Goal: Book appointment/travel/reservation

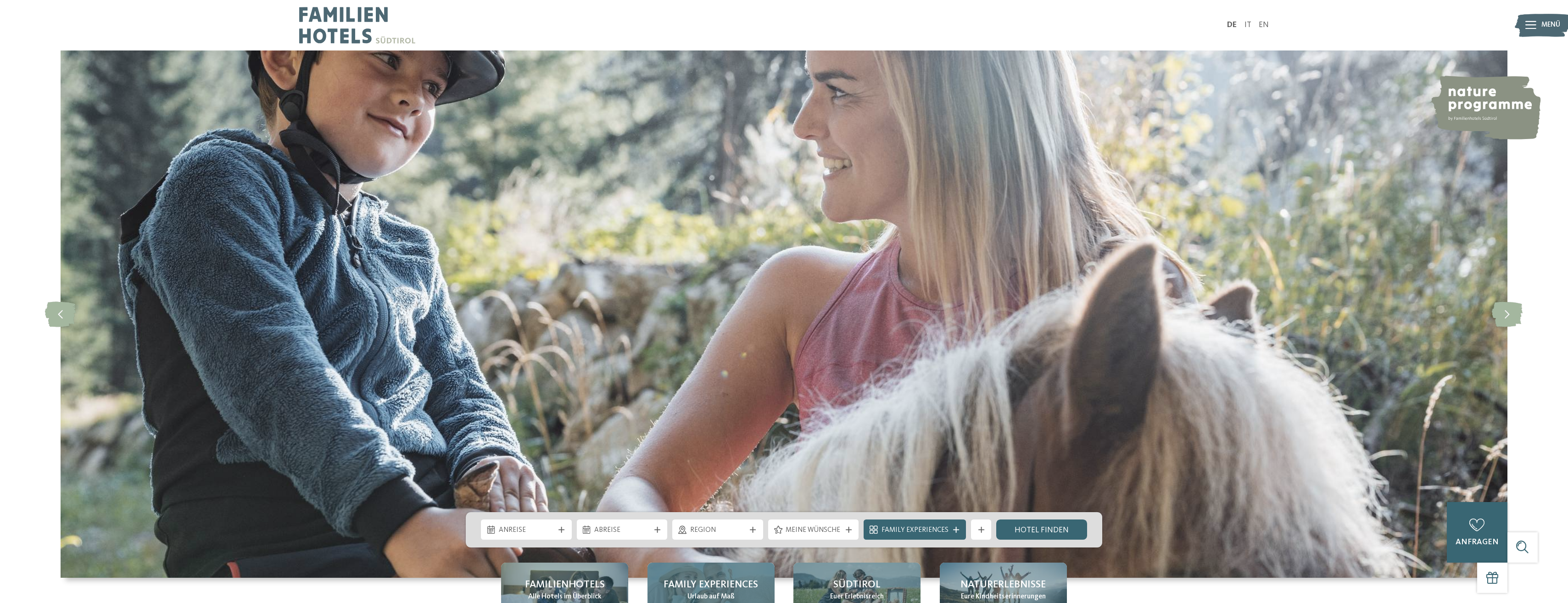
click at [699, 587] on span "Family Experiences" at bounding box center [711, 584] width 95 height 14
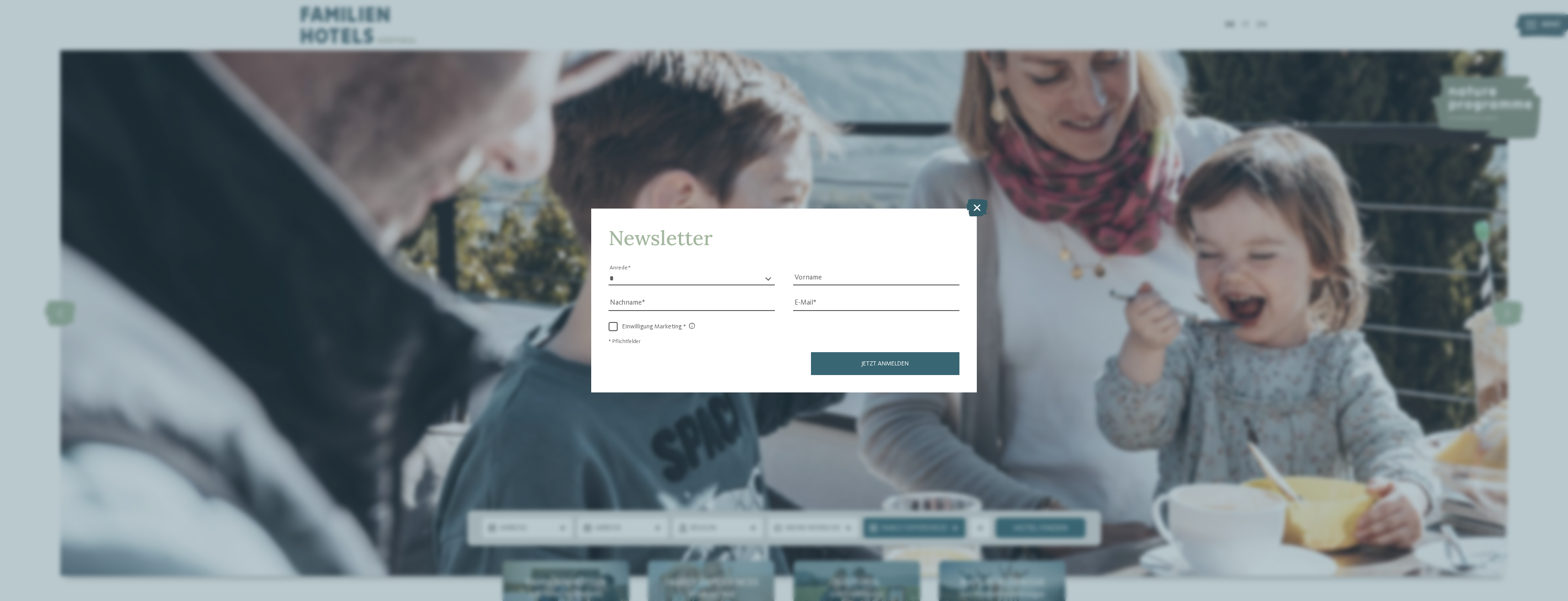
click at [976, 205] on icon at bounding box center [976, 207] width 21 height 17
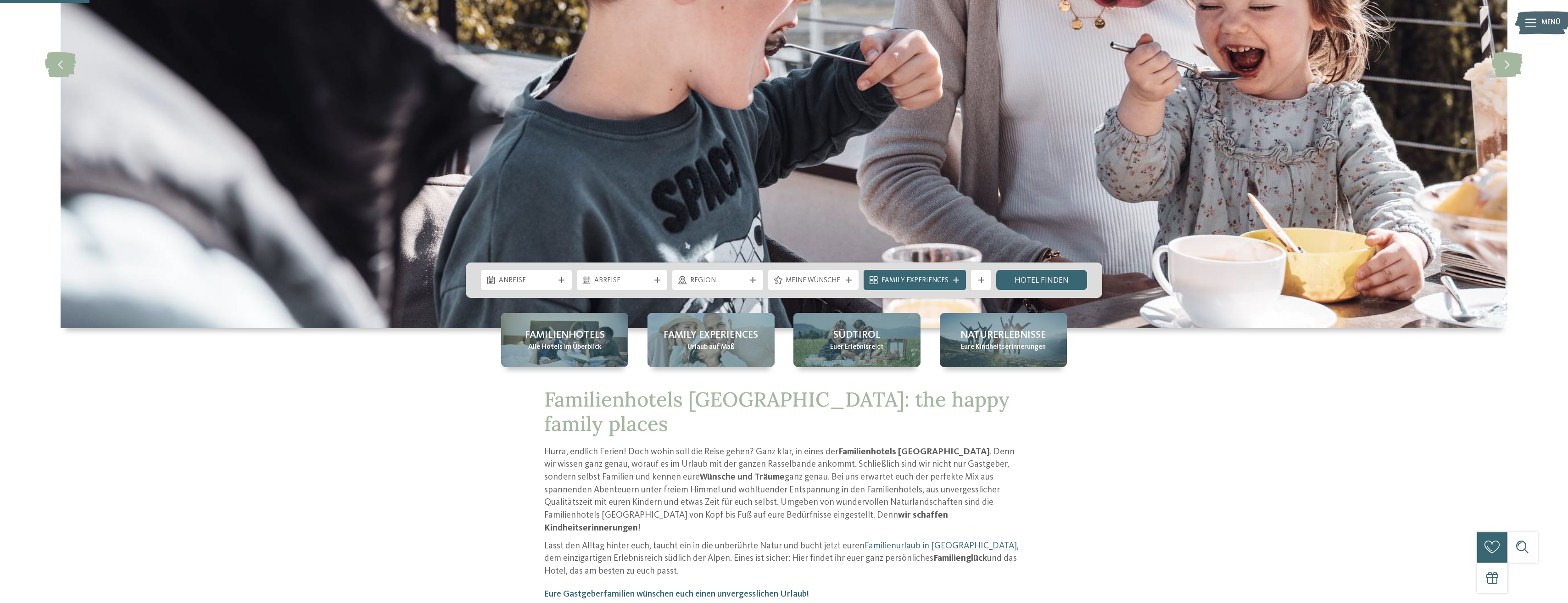
scroll to position [275, 0]
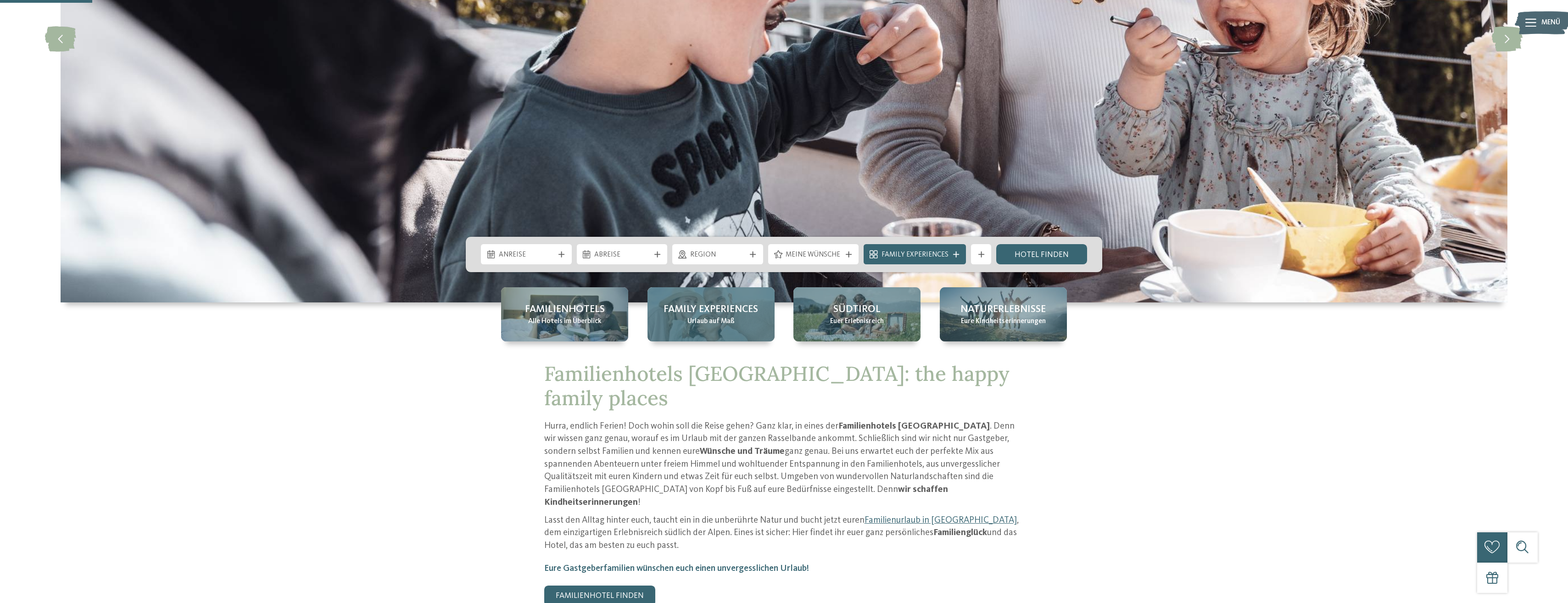
click at [724, 302] on span "Family Experiences" at bounding box center [711, 309] width 95 height 14
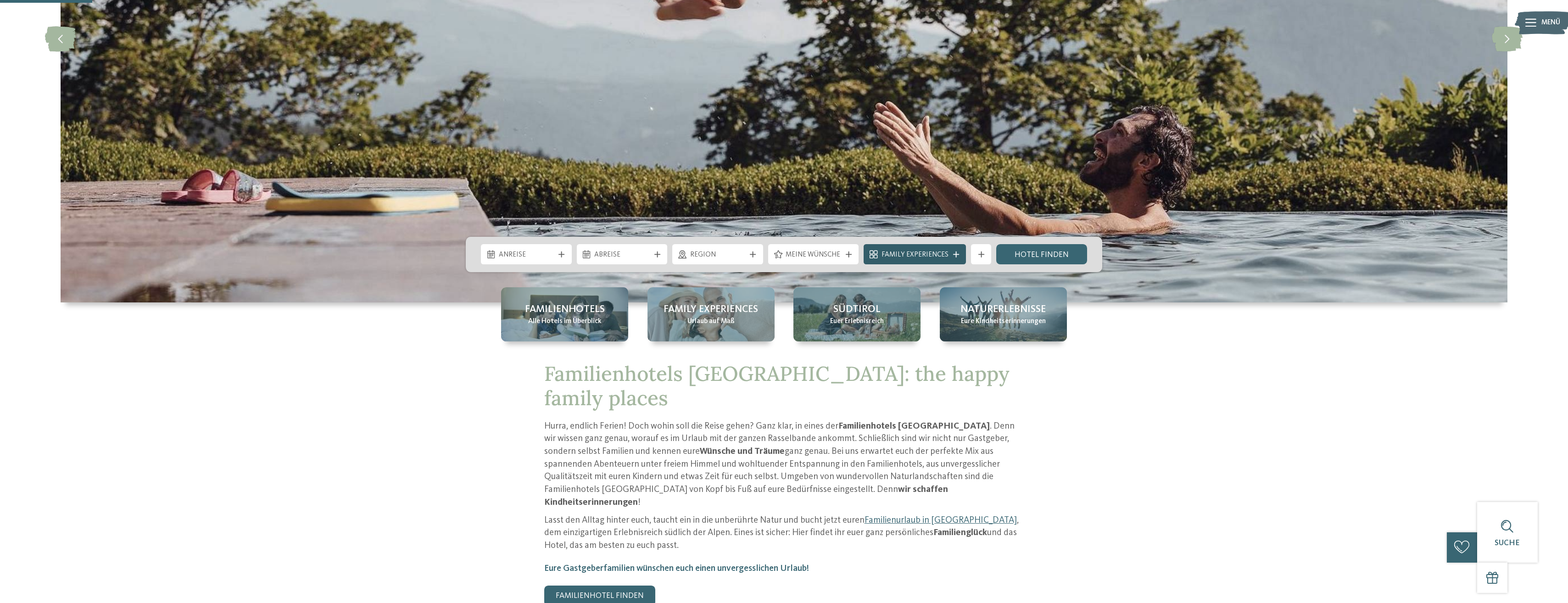
click at [899, 255] on span "Family Experiences" at bounding box center [915, 255] width 67 height 10
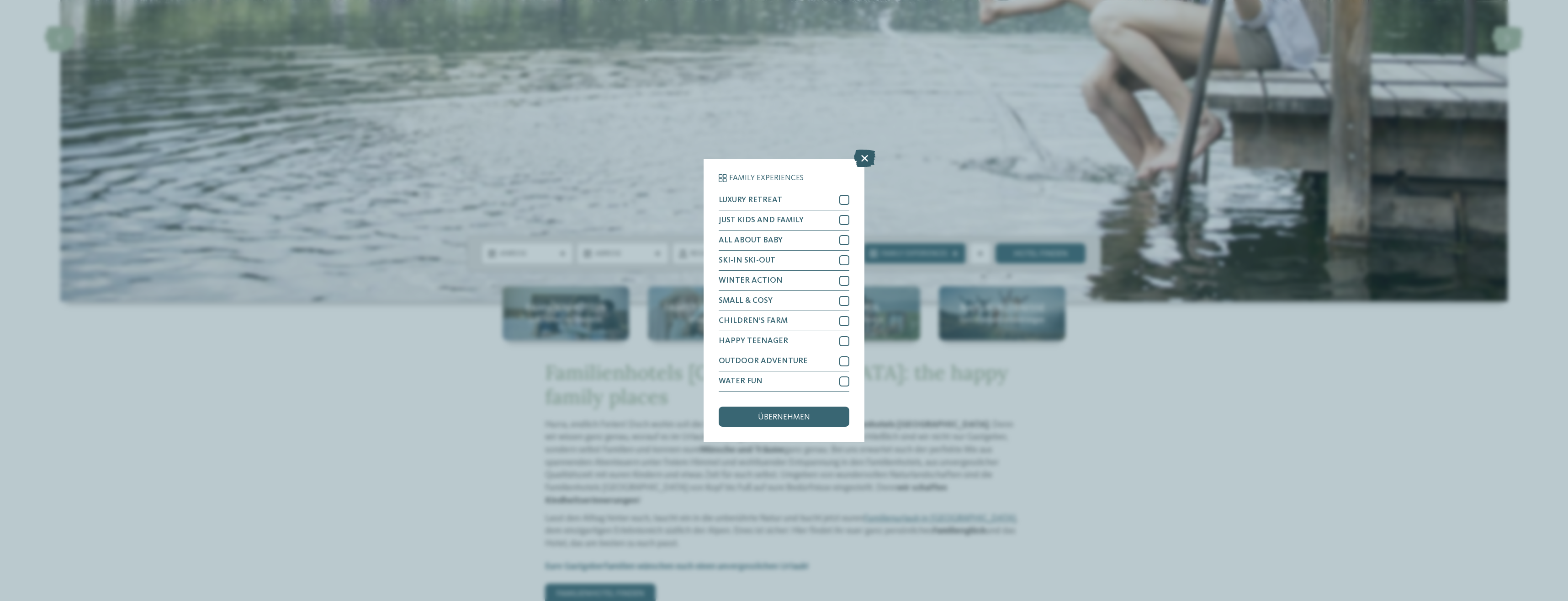
click at [861, 156] on icon at bounding box center [864, 158] width 21 height 17
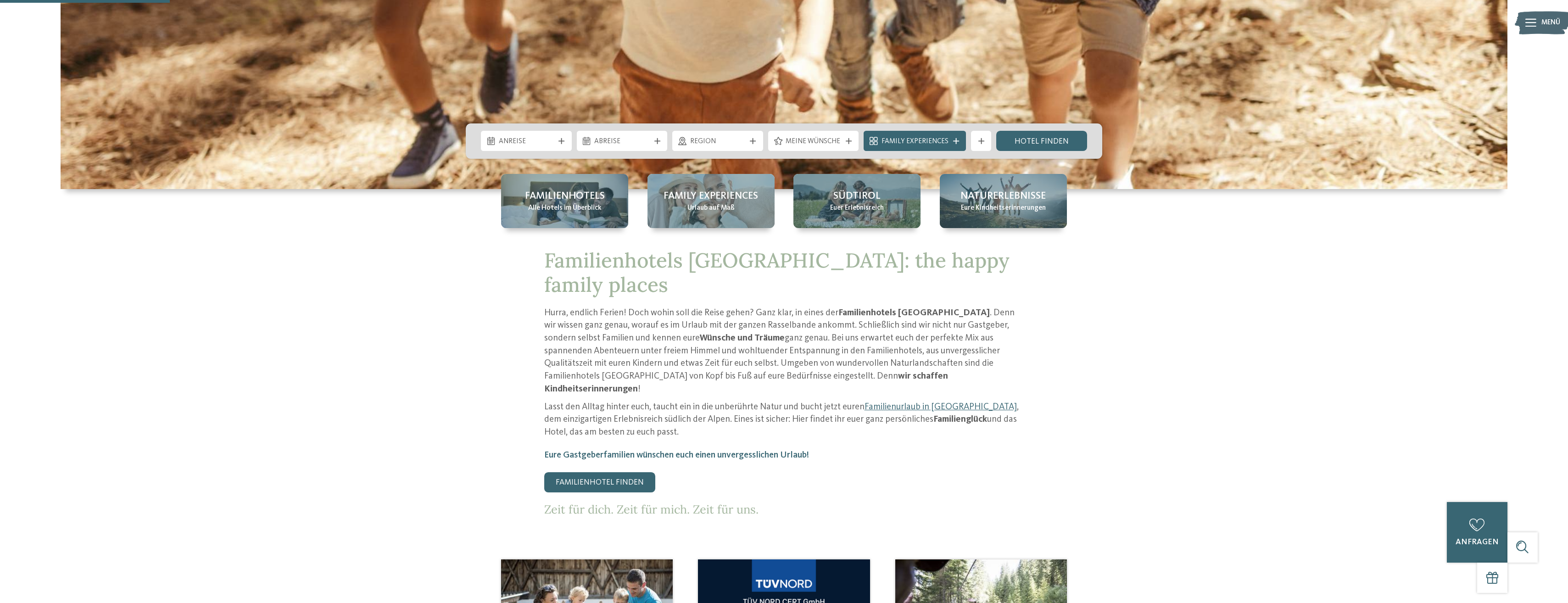
scroll to position [367, 0]
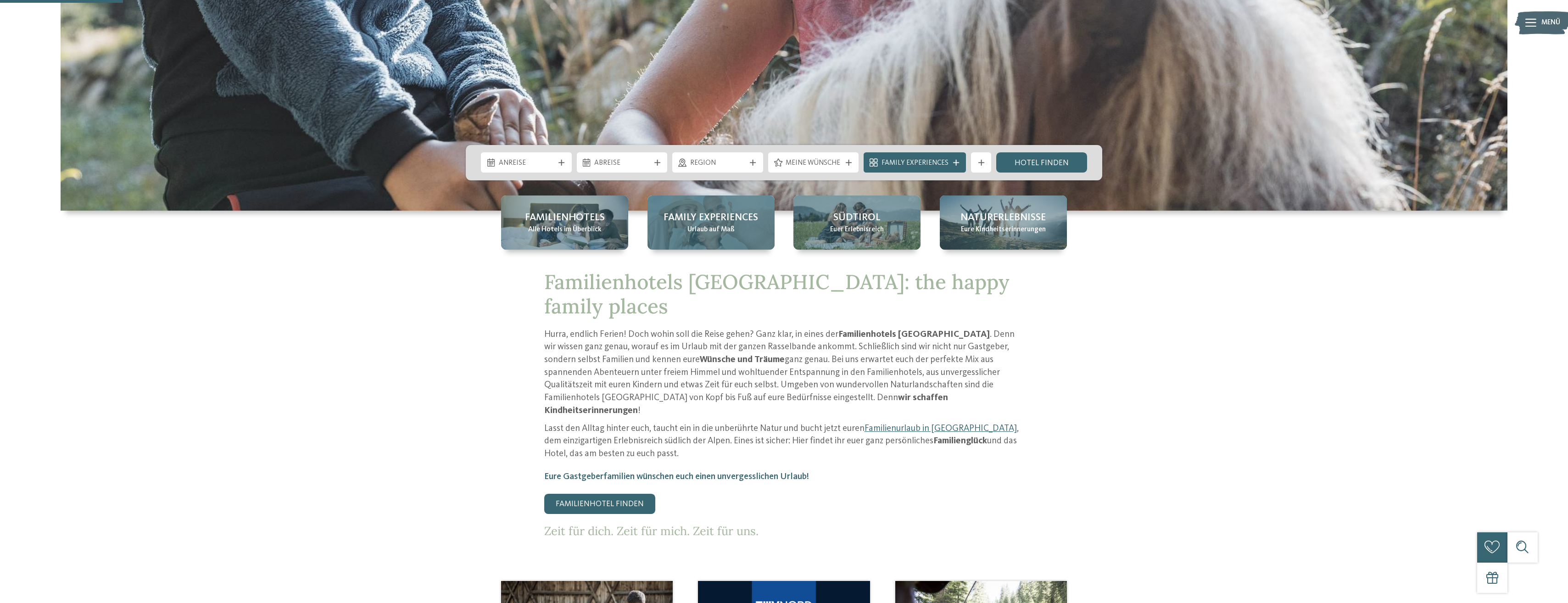
click at [703, 227] on span "Urlaub auf Maß" at bounding box center [711, 230] width 47 height 10
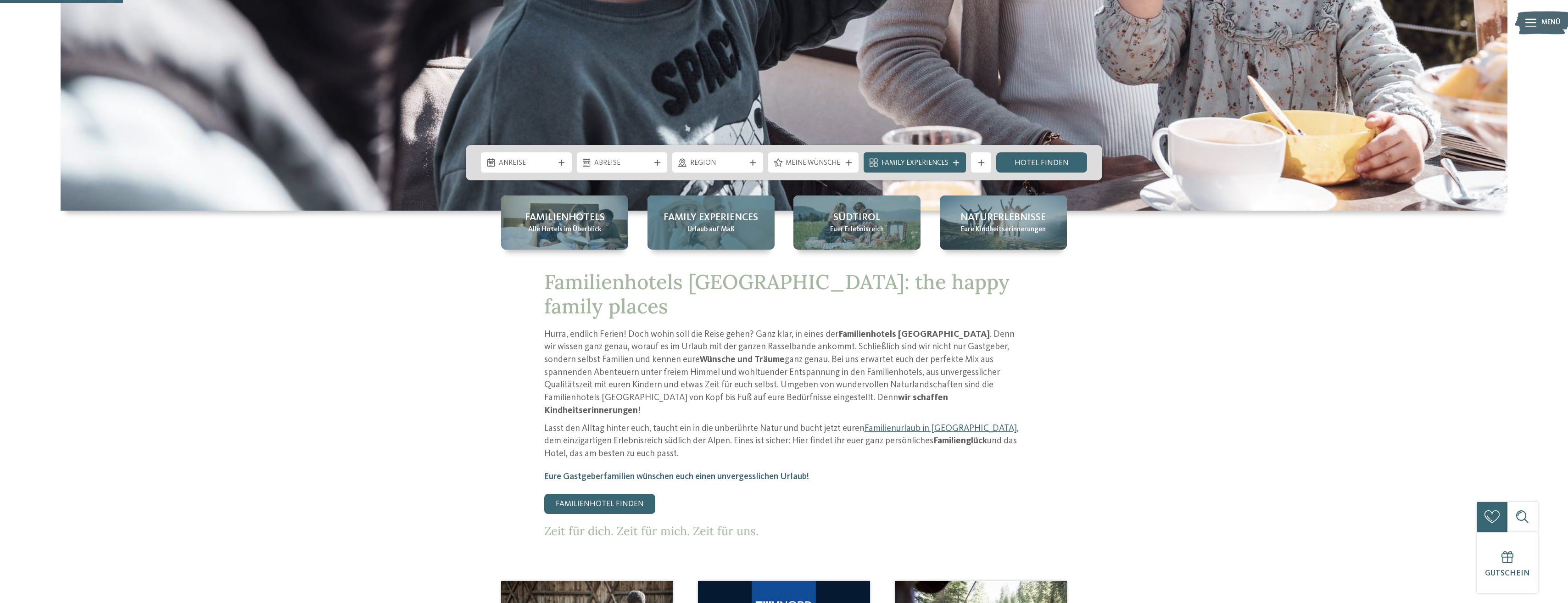
click at [712, 230] on span "Urlaub auf Maß" at bounding box center [711, 230] width 47 height 10
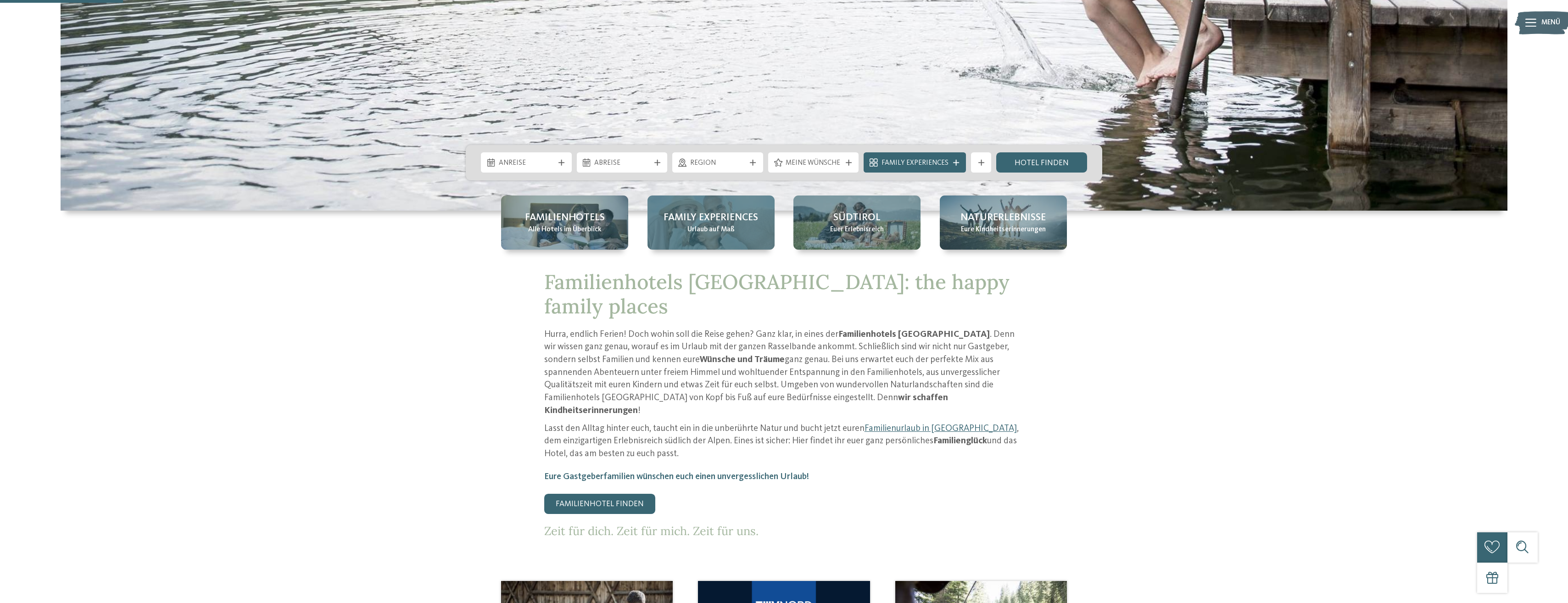
click at [706, 231] on span "Urlaub auf Maß" at bounding box center [711, 230] width 47 height 10
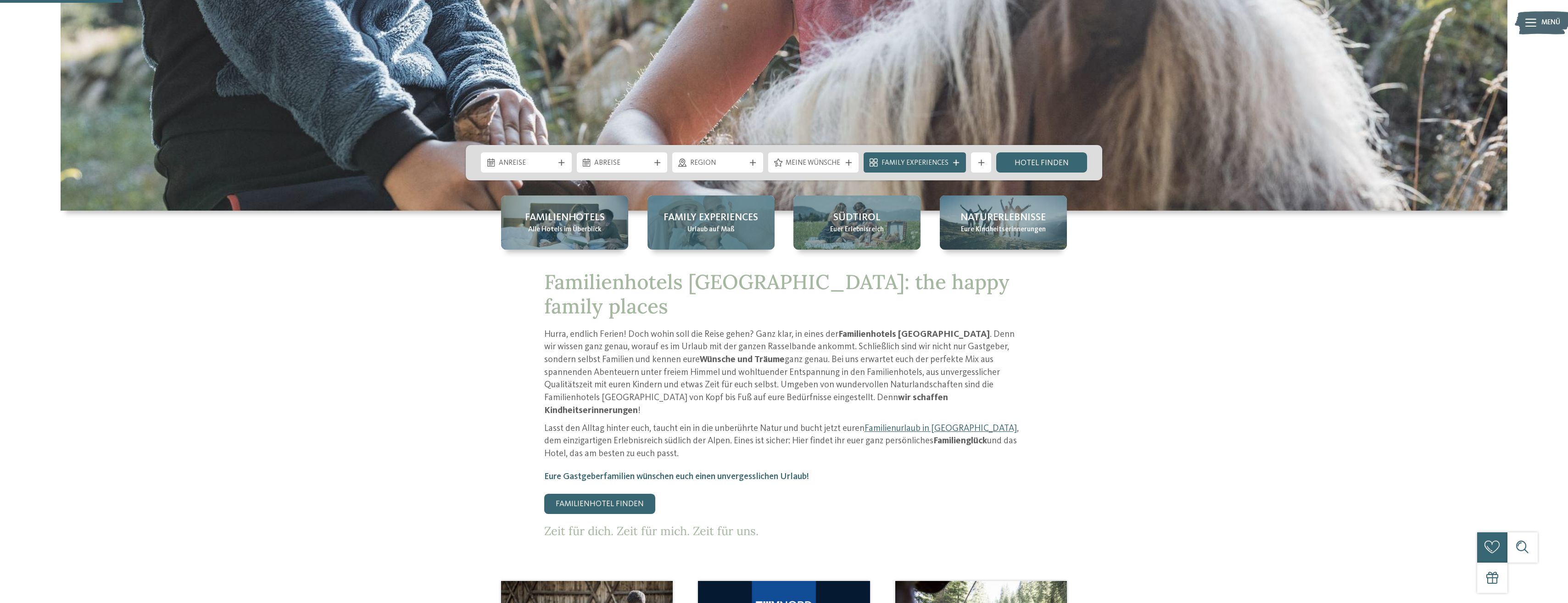
click at [717, 211] on span "Family Experiences" at bounding box center [711, 217] width 95 height 14
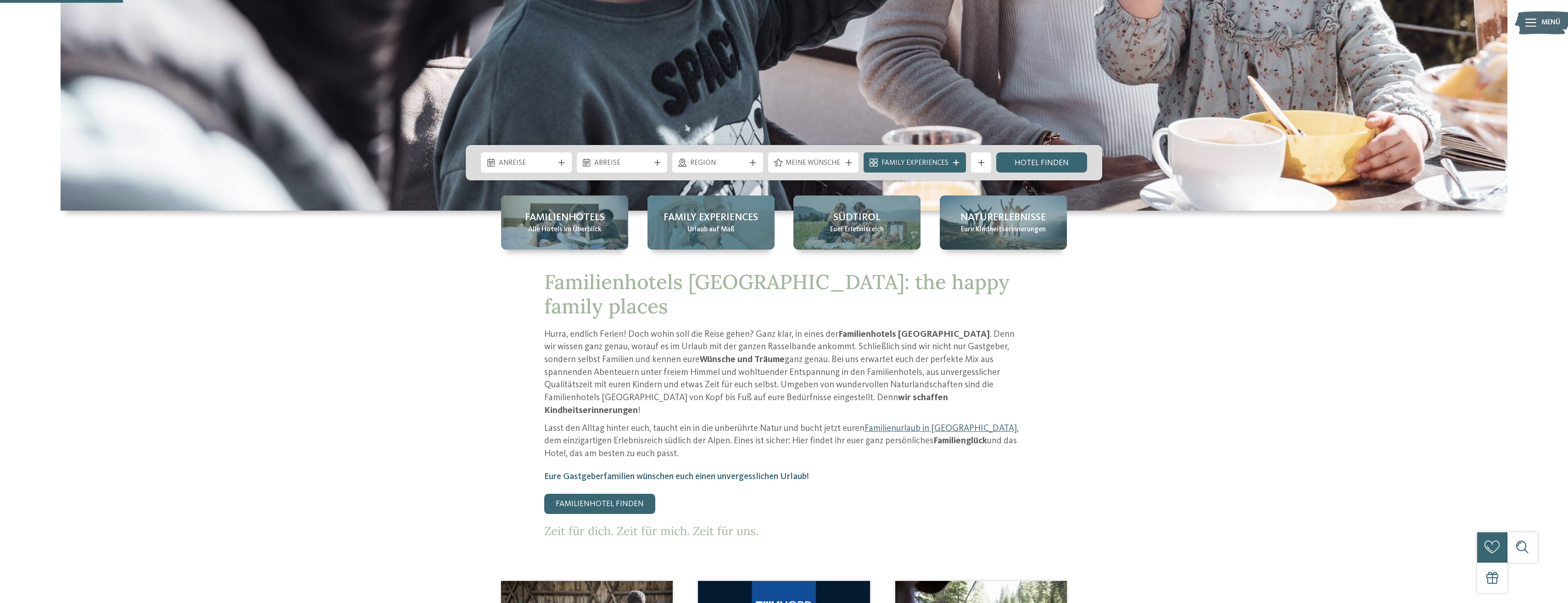
click at [711, 216] on span "Family Experiences" at bounding box center [711, 217] width 95 height 14
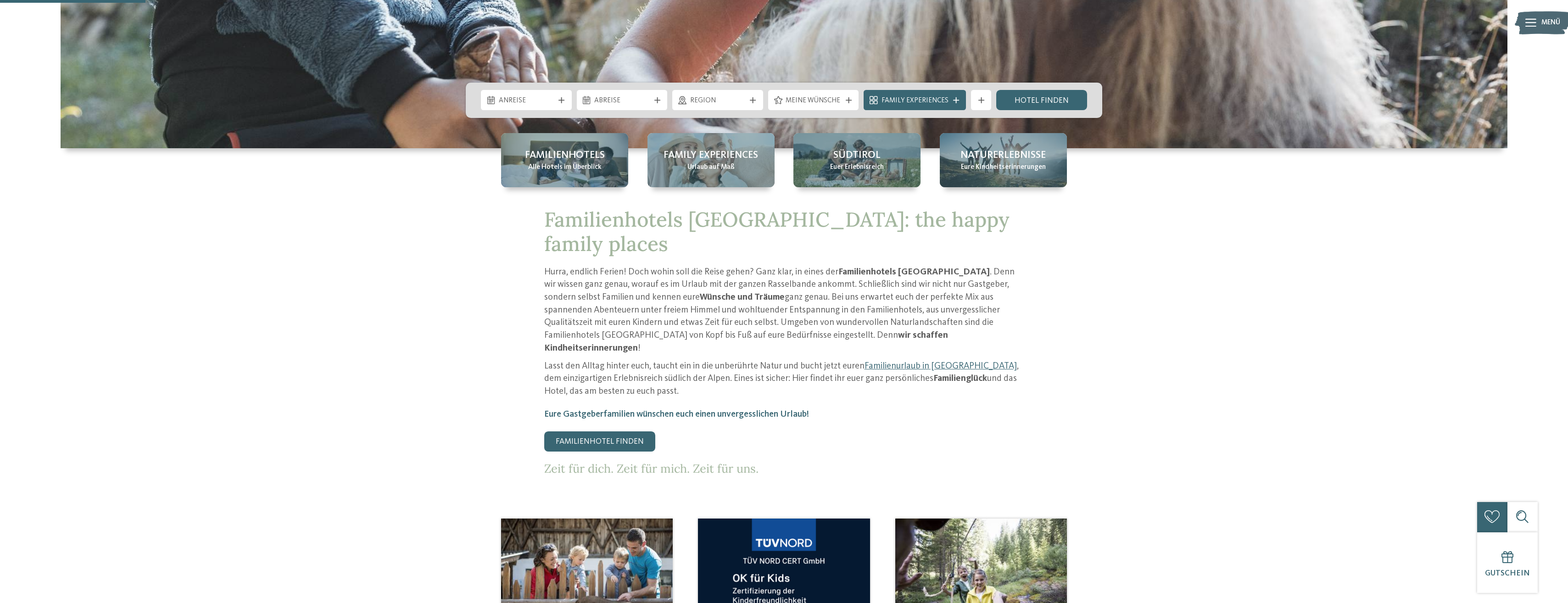
scroll to position [413, 0]
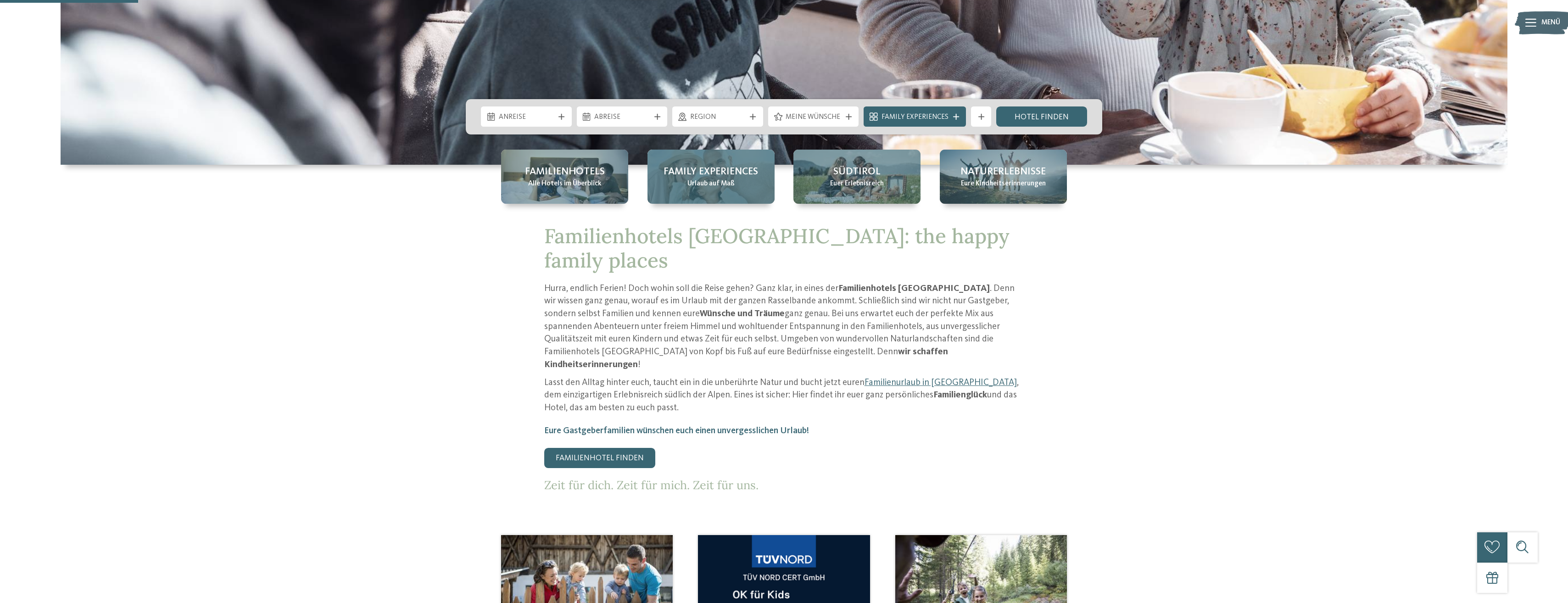
click at [718, 187] on span "Urlaub auf Maß" at bounding box center [711, 184] width 47 height 10
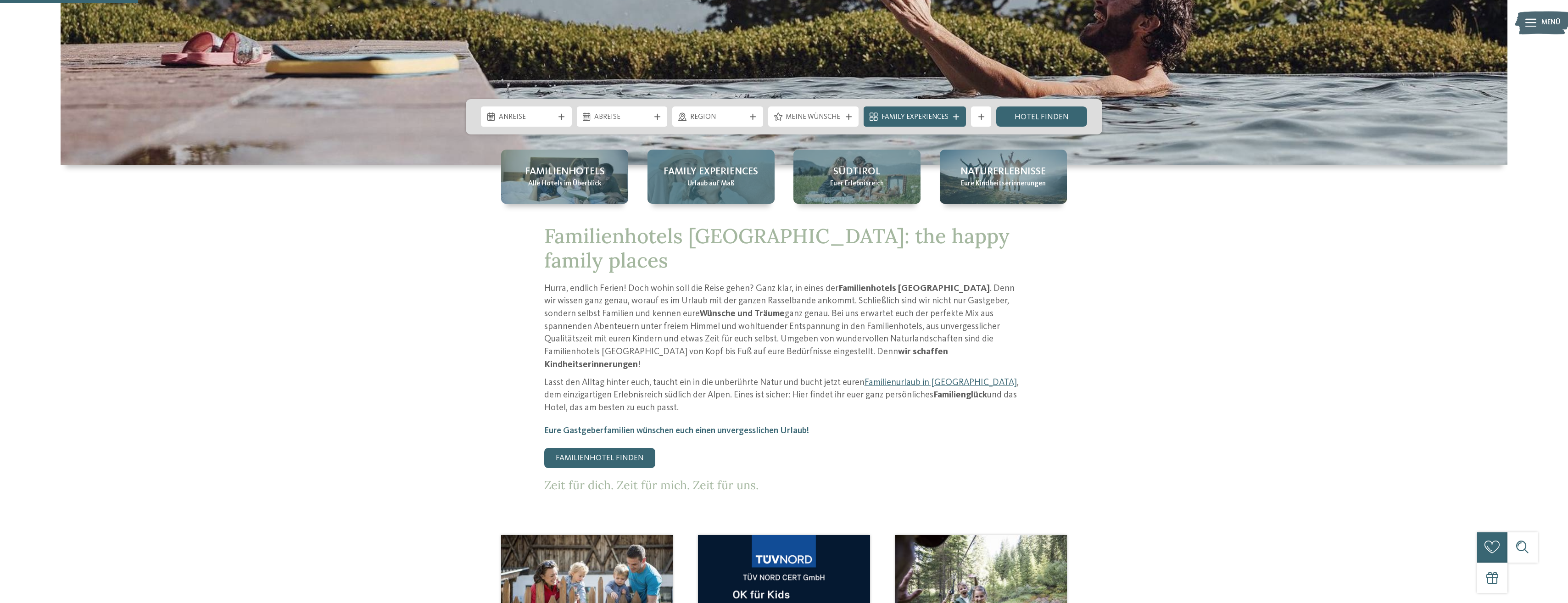
click at [705, 184] on span "Urlaub auf Maß" at bounding box center [711, 184] width 47 height 10
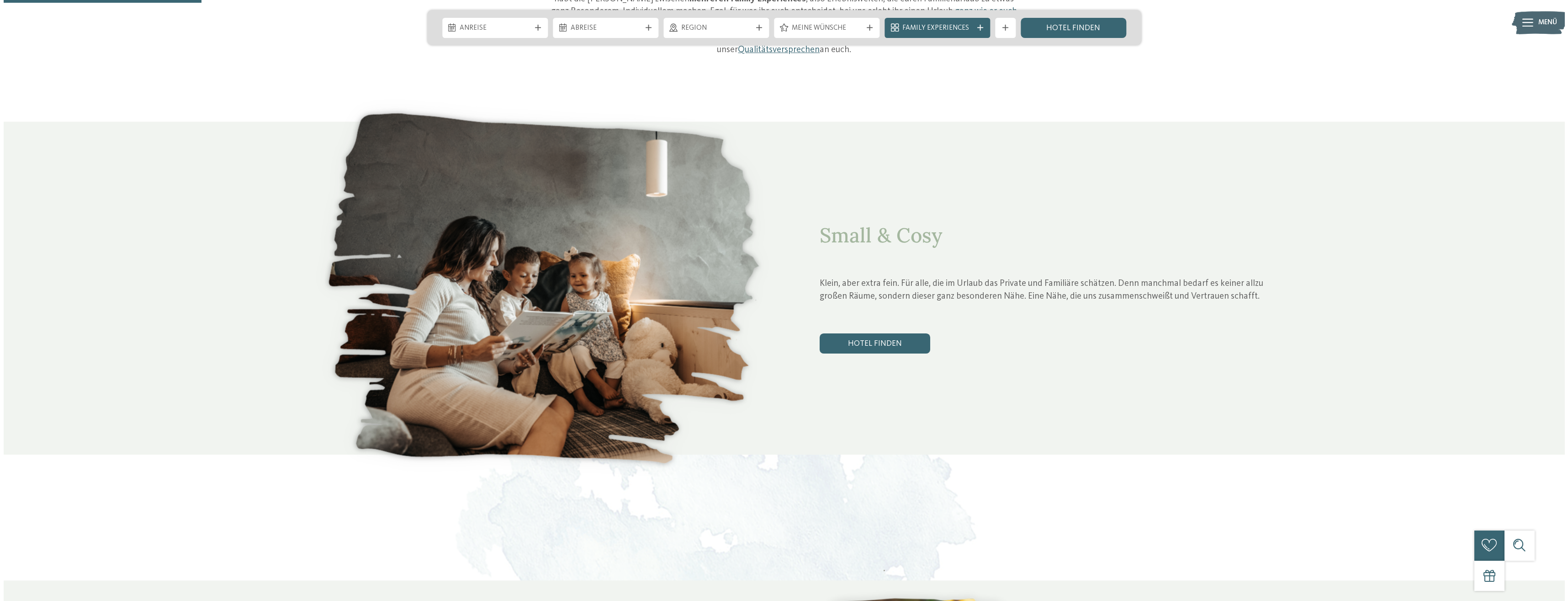
scroll to position [457, 0]
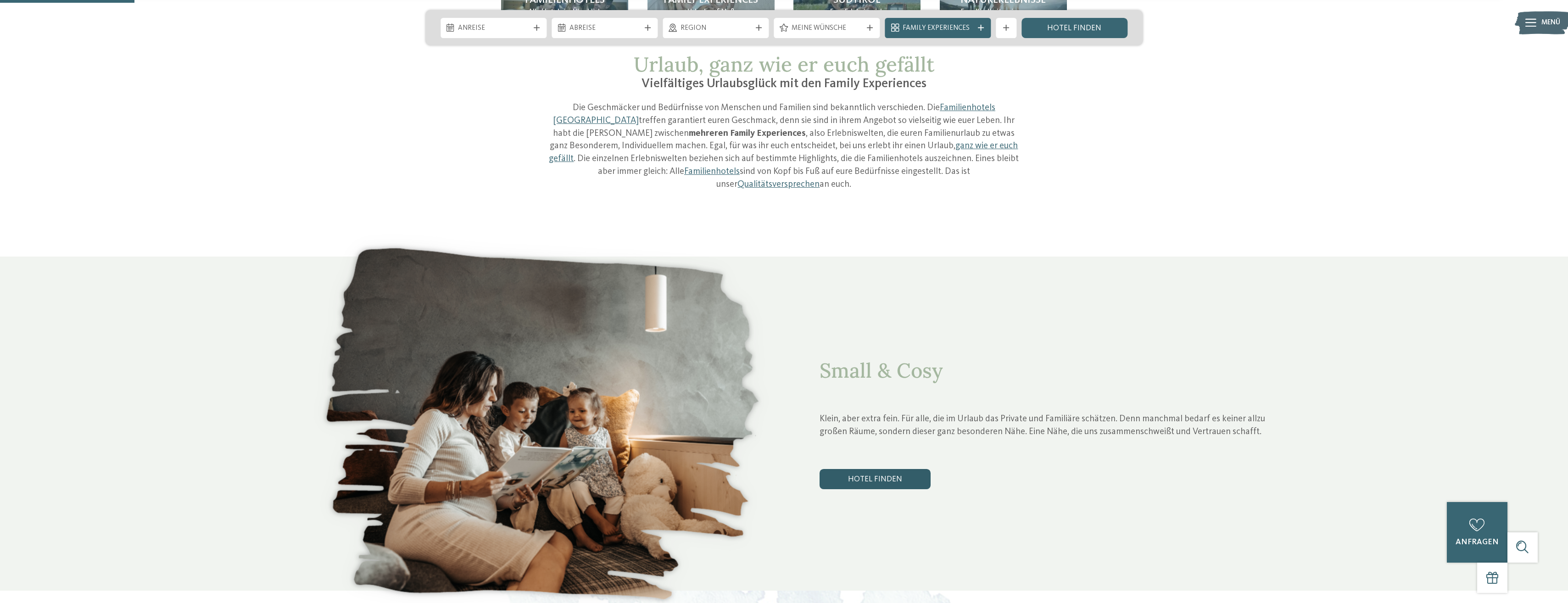
click at [867, 470] on link "Hotel finden" at bounding box center [876, 479] width 111 height 20
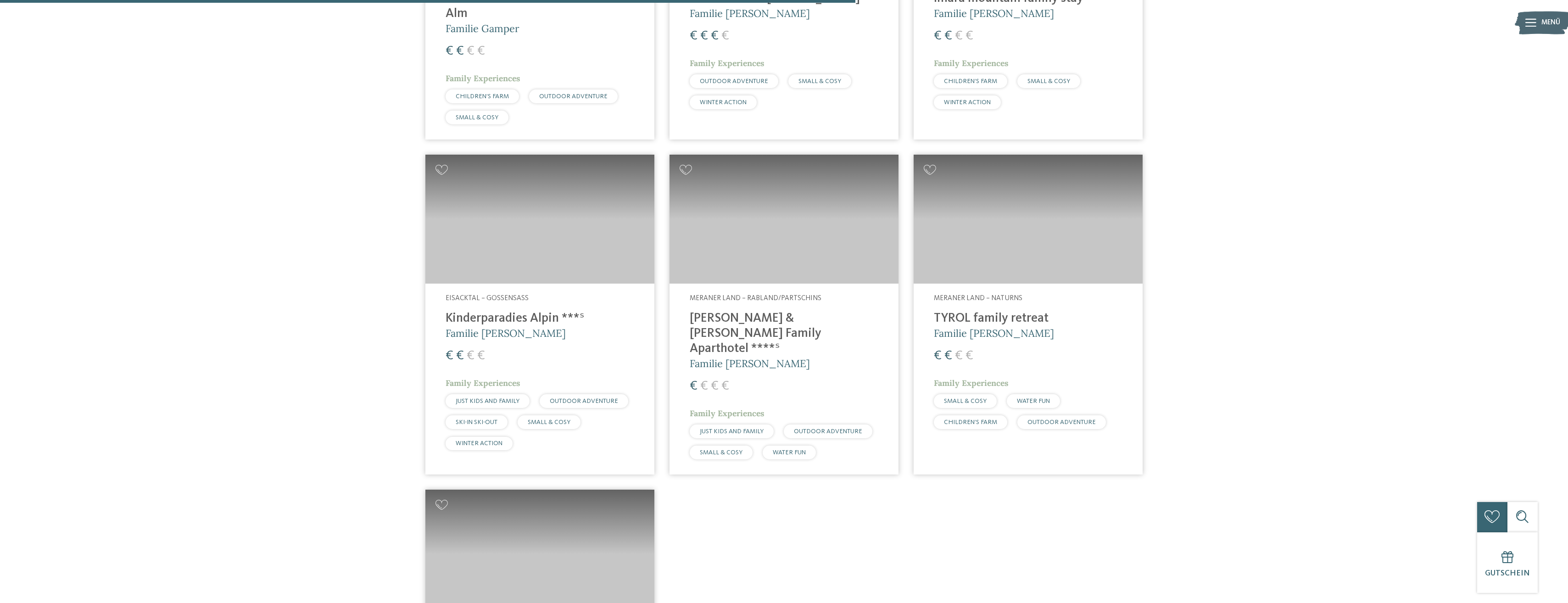
scroll to position [932, 0]
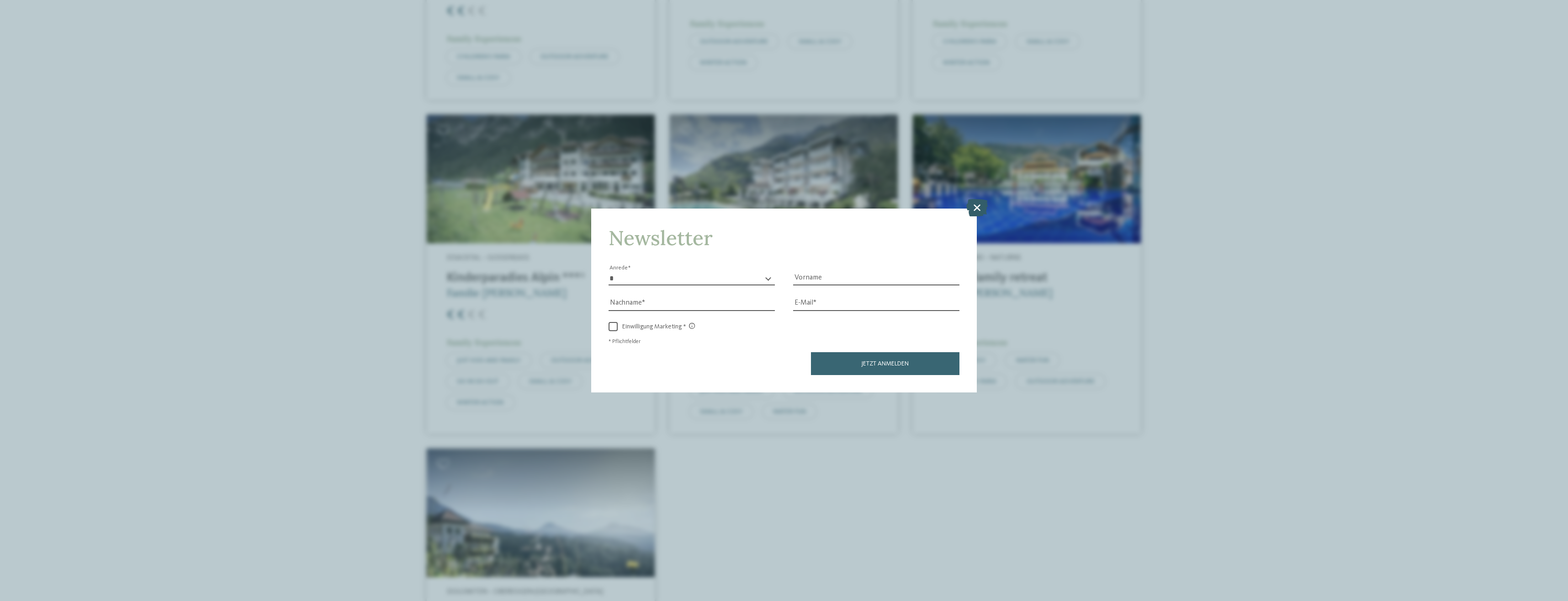
click at [974, 206] on icon at bounding box center [976, 207] width 21 height 17
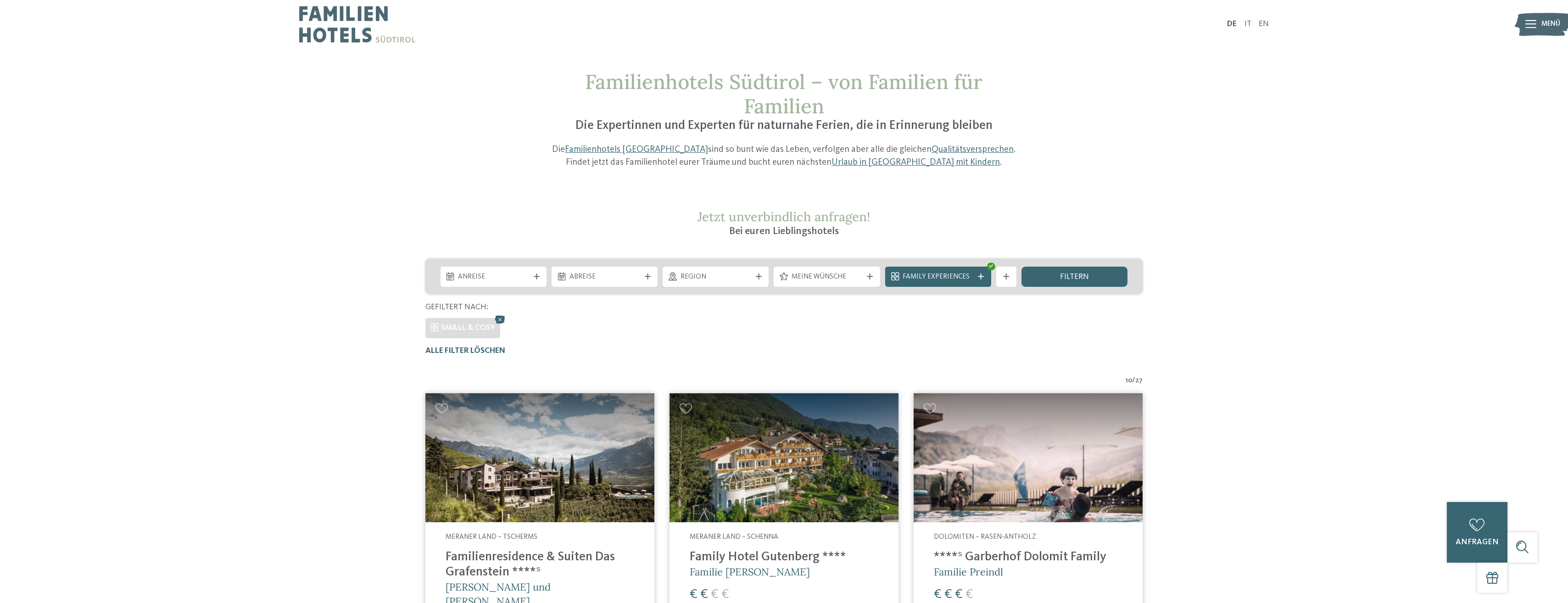
scroll to position [0, 0]
click at [956, 278] on span "Family Experiences" at bounding box center [938, 278] width 70 height 10
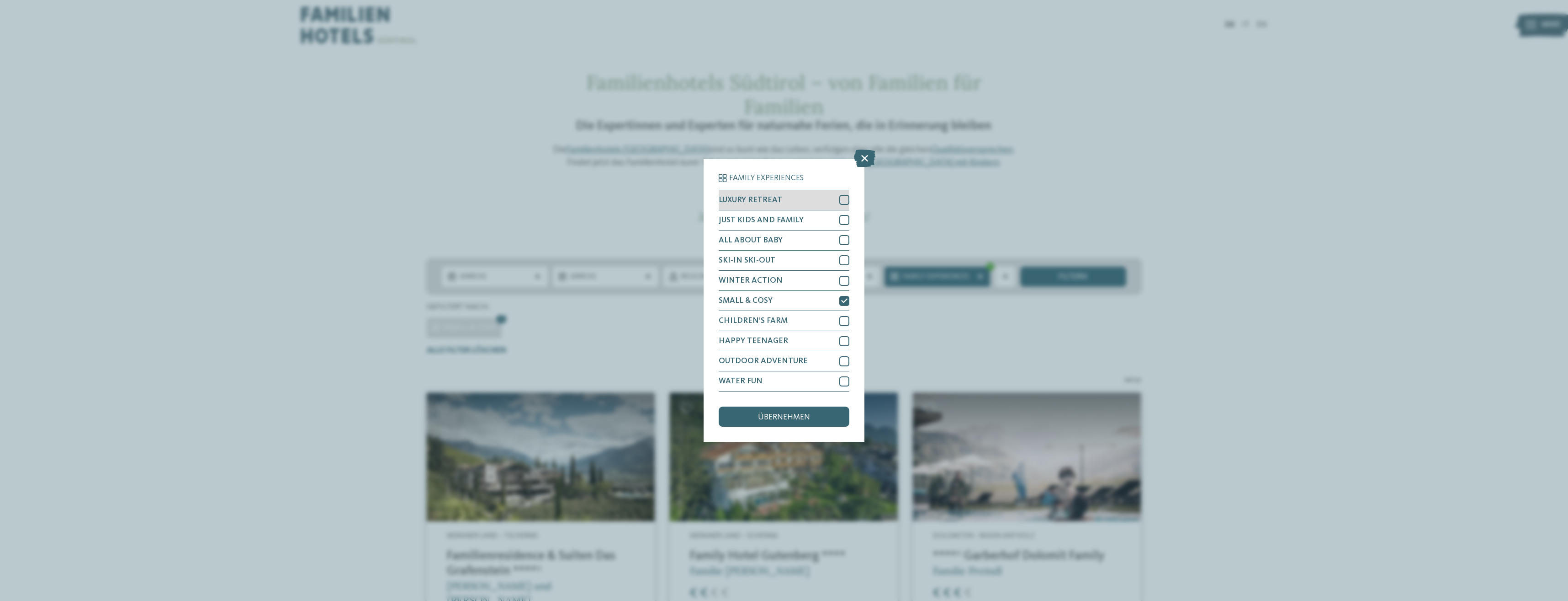
click at [843, 200] on div at bounding box center [844, 200] width 10 height 10
click at [850, 200] on div at bounding box center [844, 200] width 10 height 10
click at [780, 302] on div "SMALL & COSY" at bounding box center [784, 300] width 131 height 20
click at [871, 155] on icon at bounding box center [864, 158] width 21 height 17
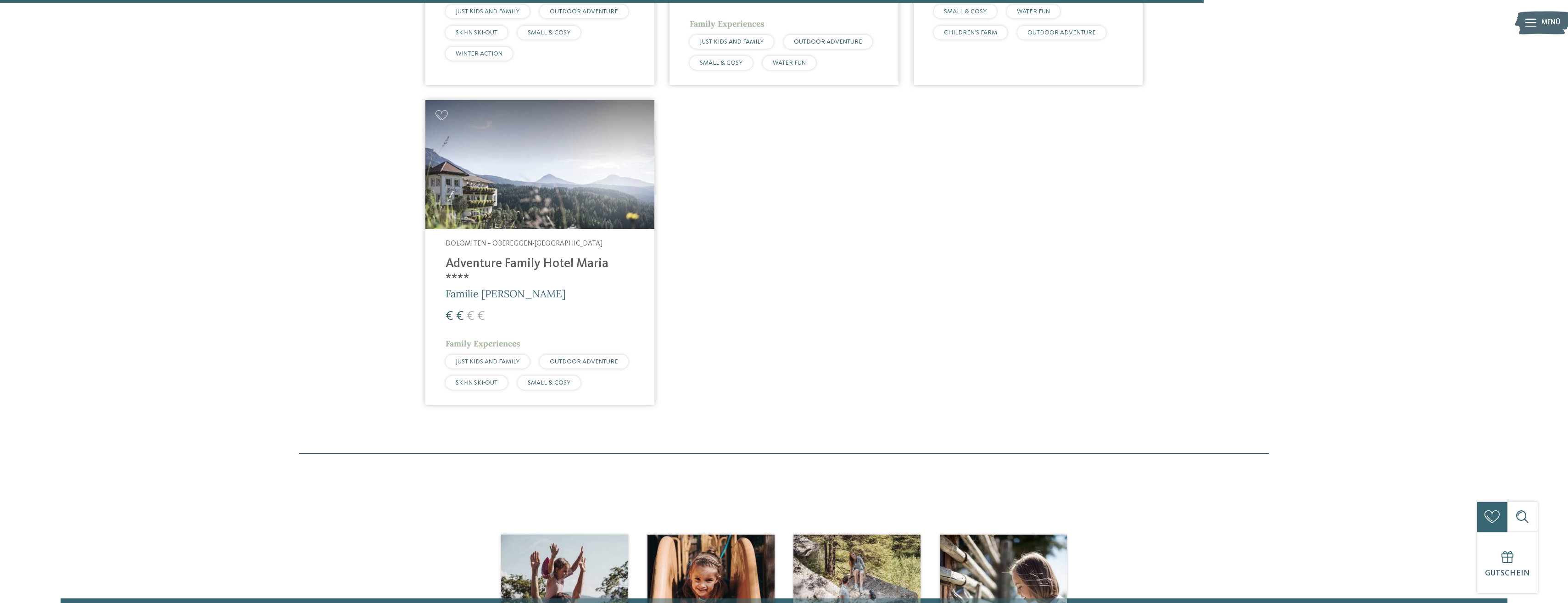
scroll to position [1284, 0]
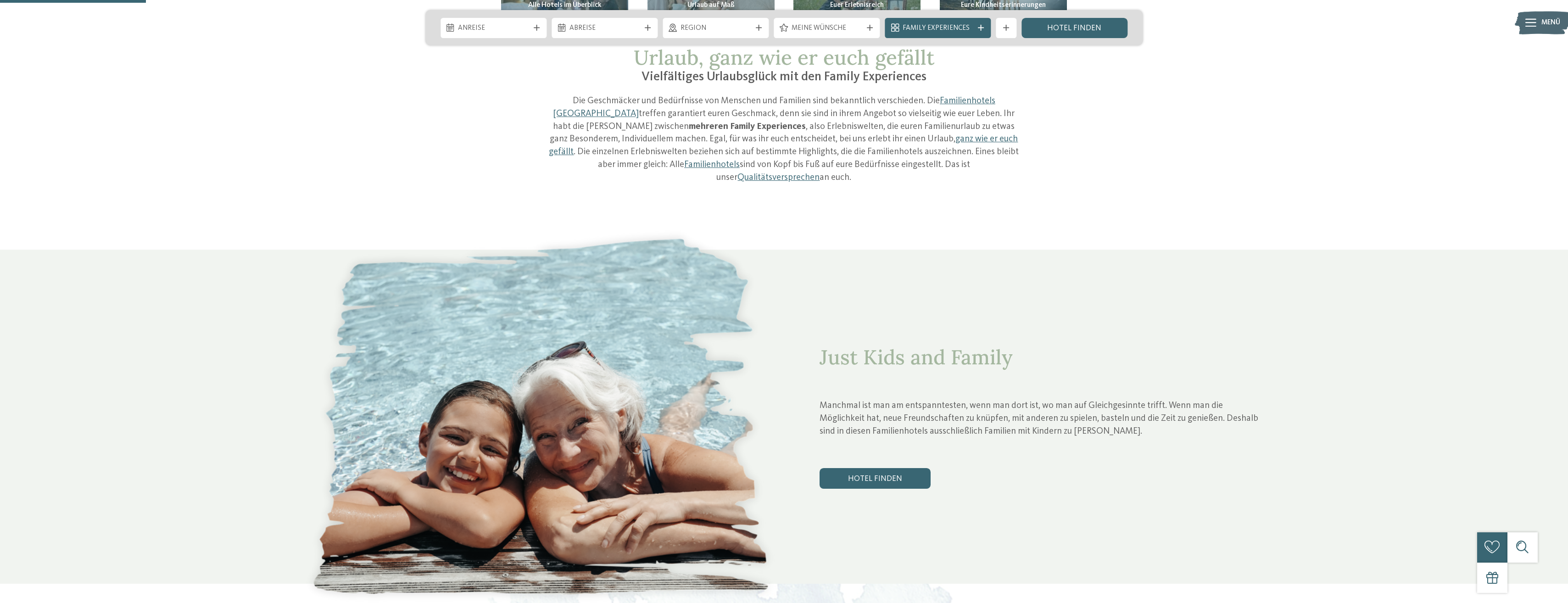
scroll to position [504, 0]
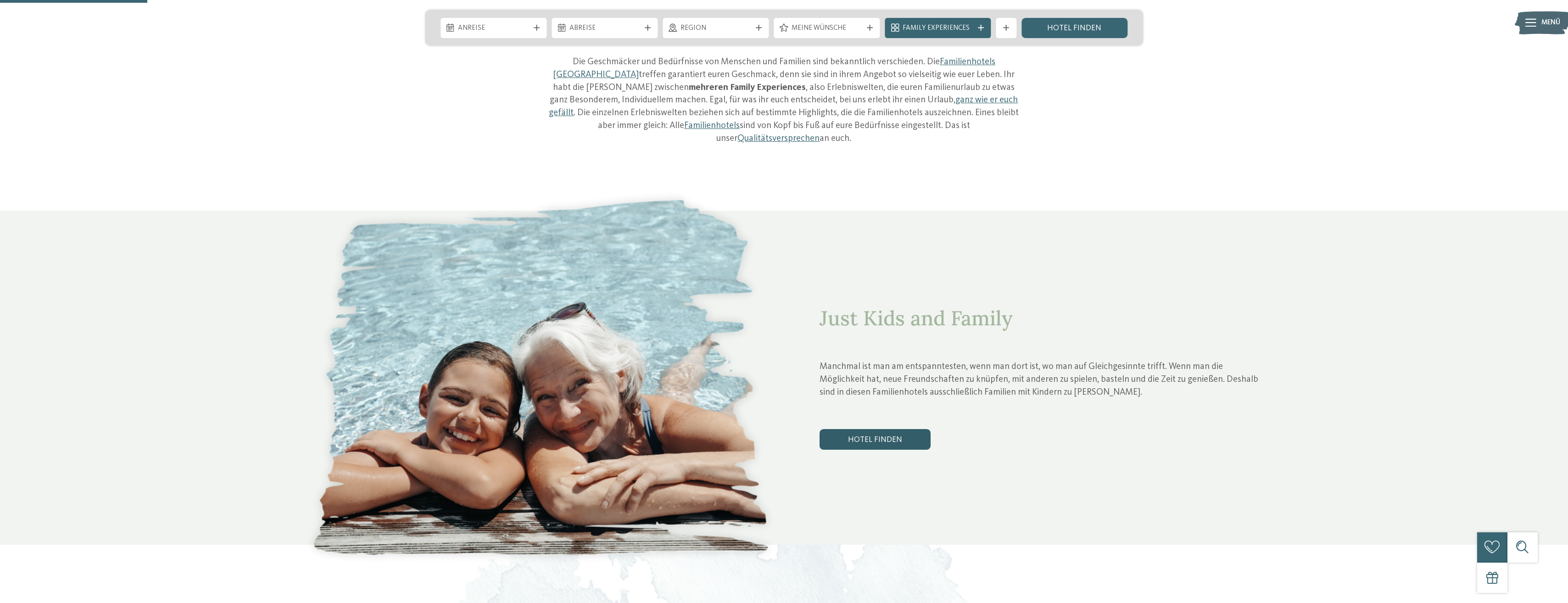
click at [874, 429] on link "Hotel finden" at bounding box center [876, 439] width 111 height 20
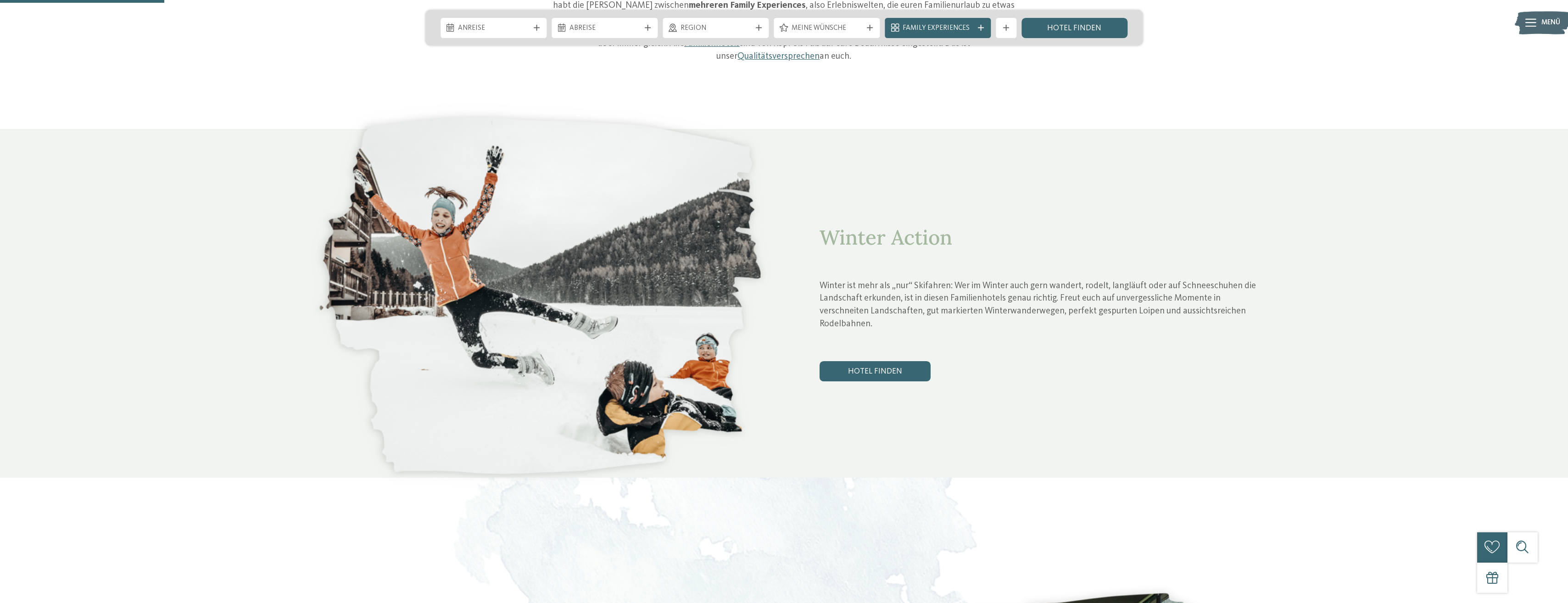
scroll to position [596, 0]
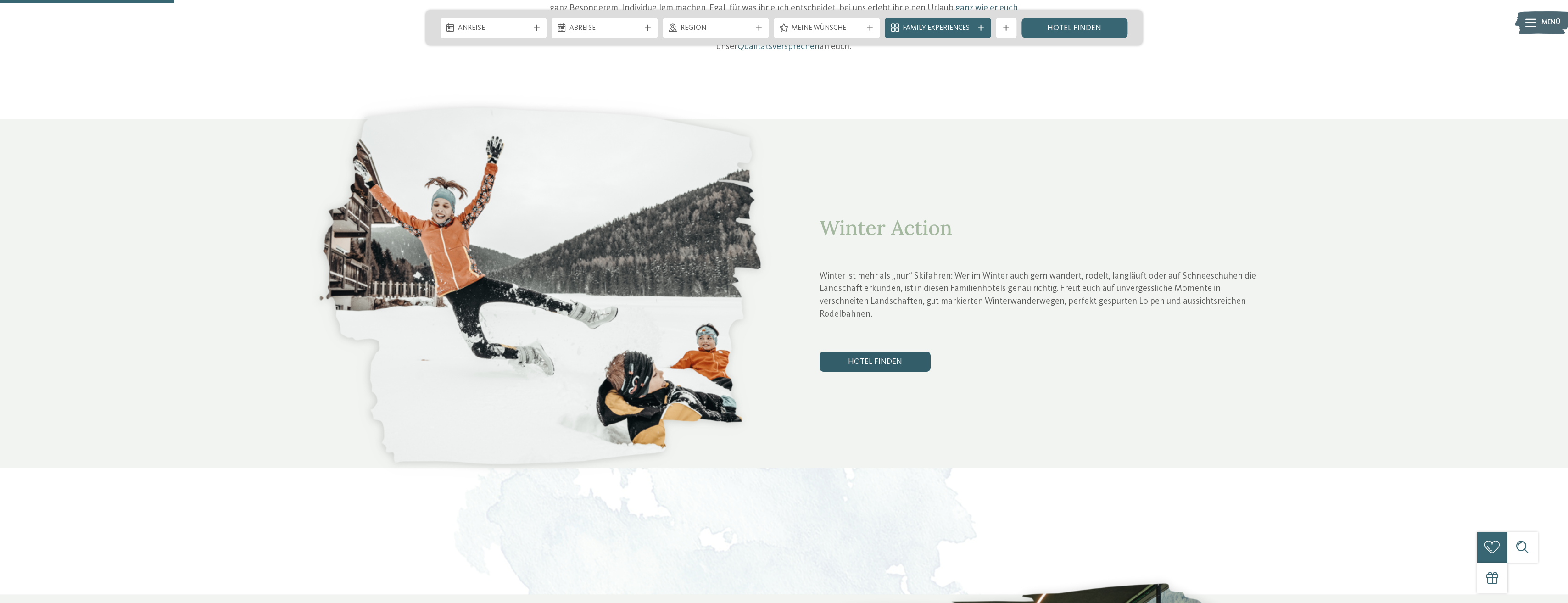
click at [863, 351] on link "Hotel finden" at bounding box center [876, 361] width 111 height 20
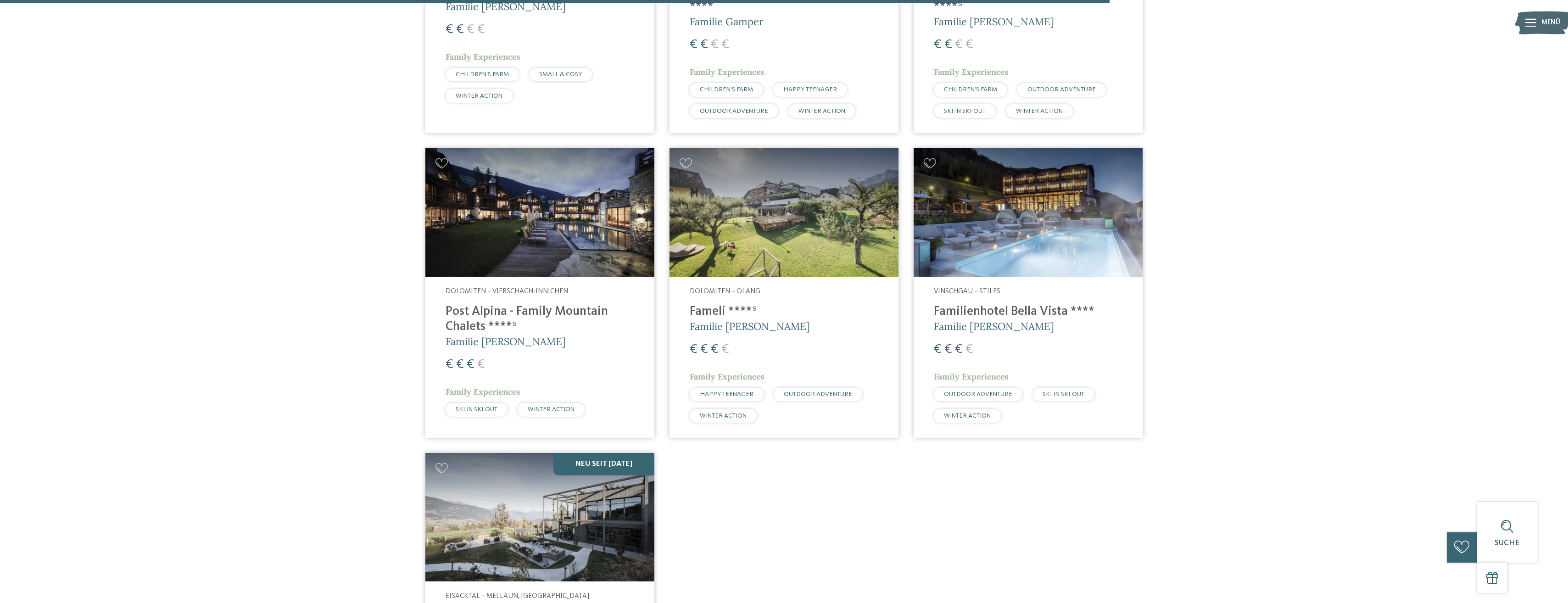
scroll to position [1666, 0]
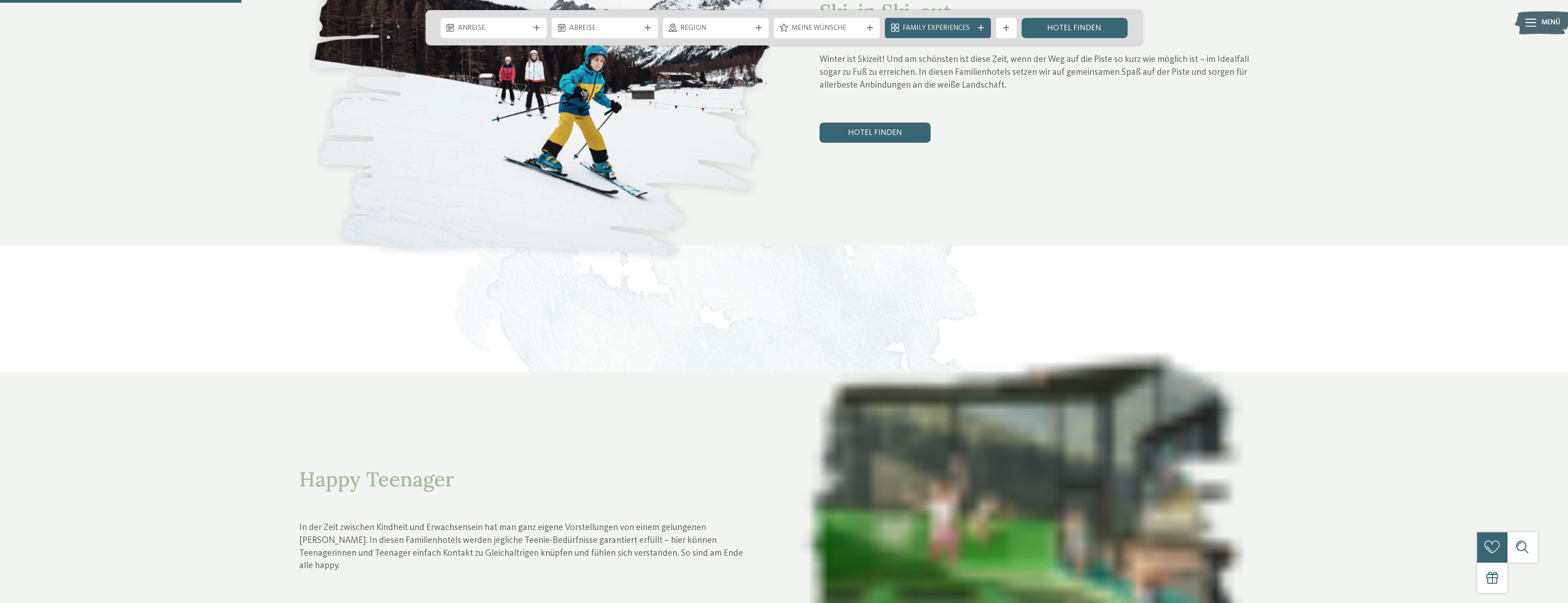
scroll to position [825, 0]
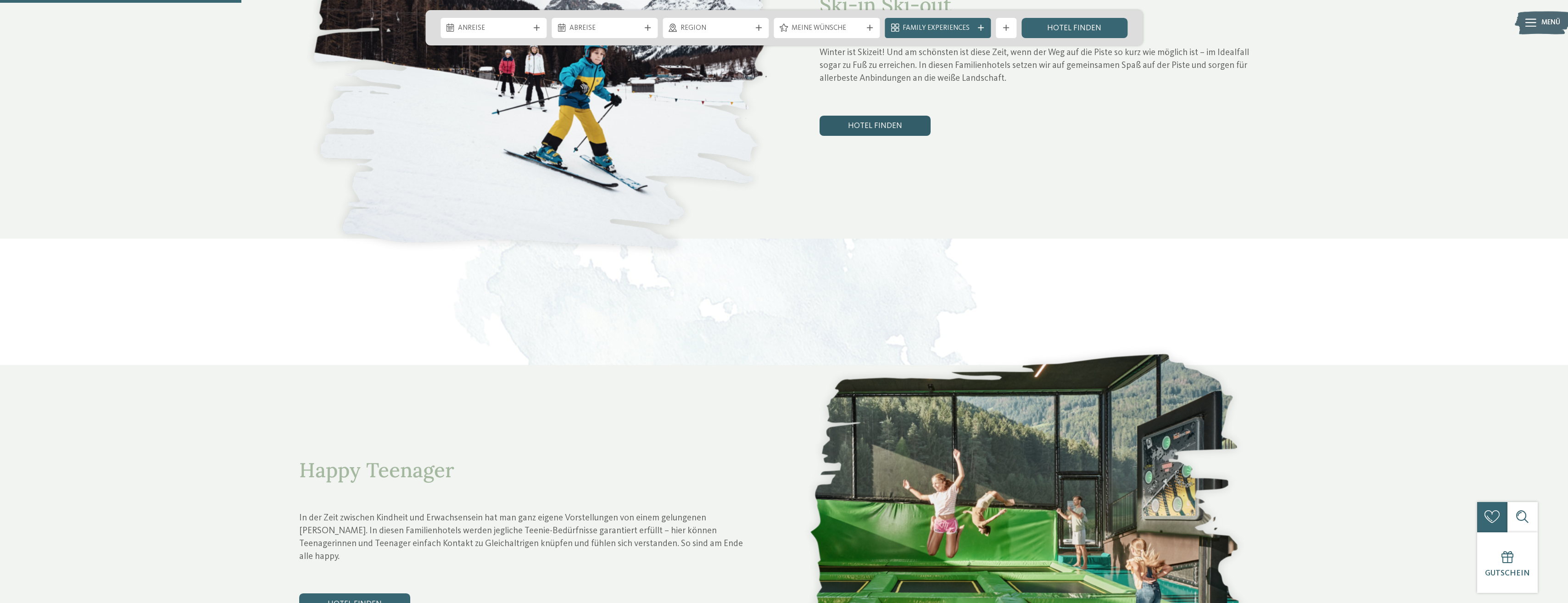
click at [875, 115] on link "Hotel finden" at bounding box center [876, 125] width 111 height 20
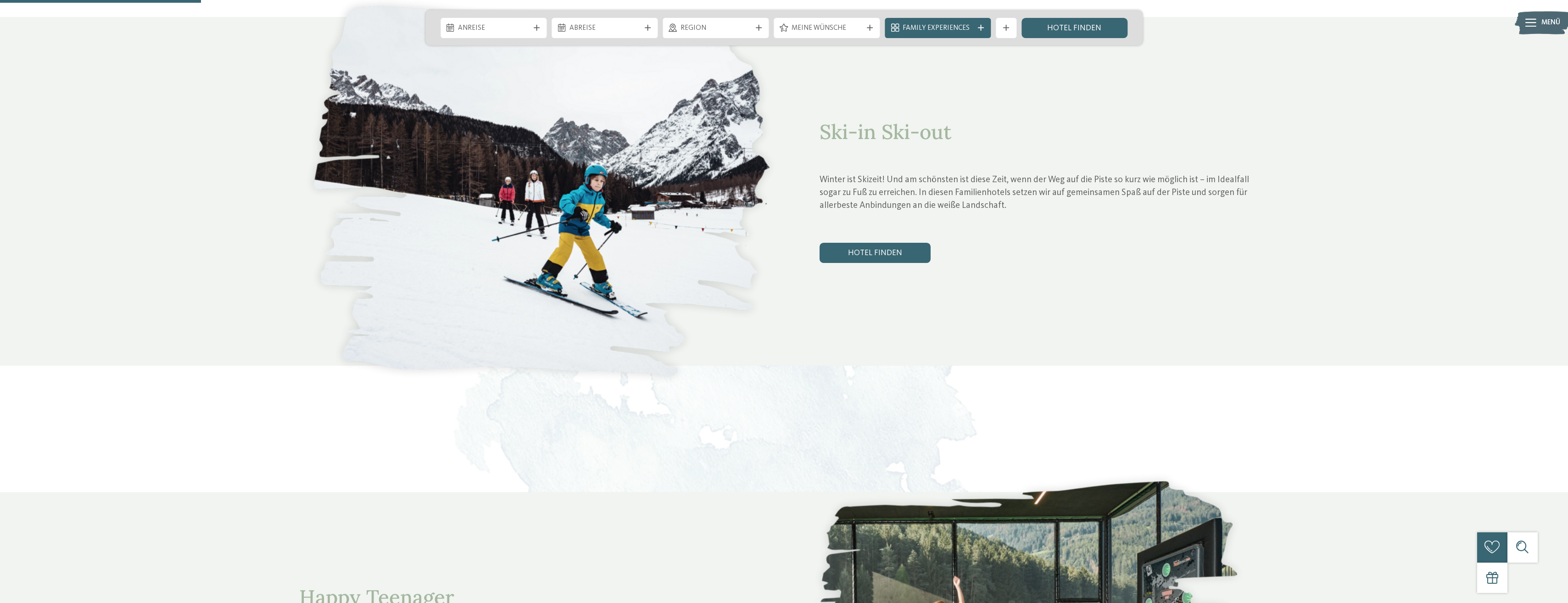
scroll to position [688, 0]
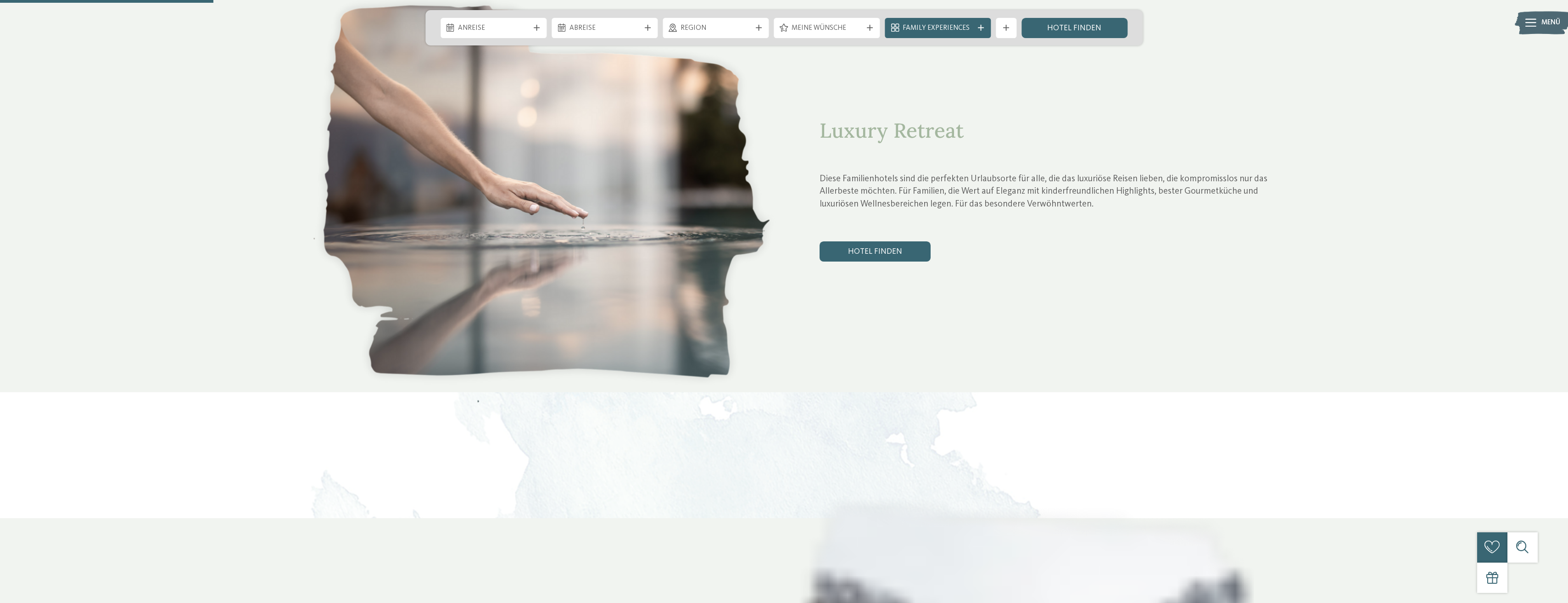
scroll to position [734, 0]
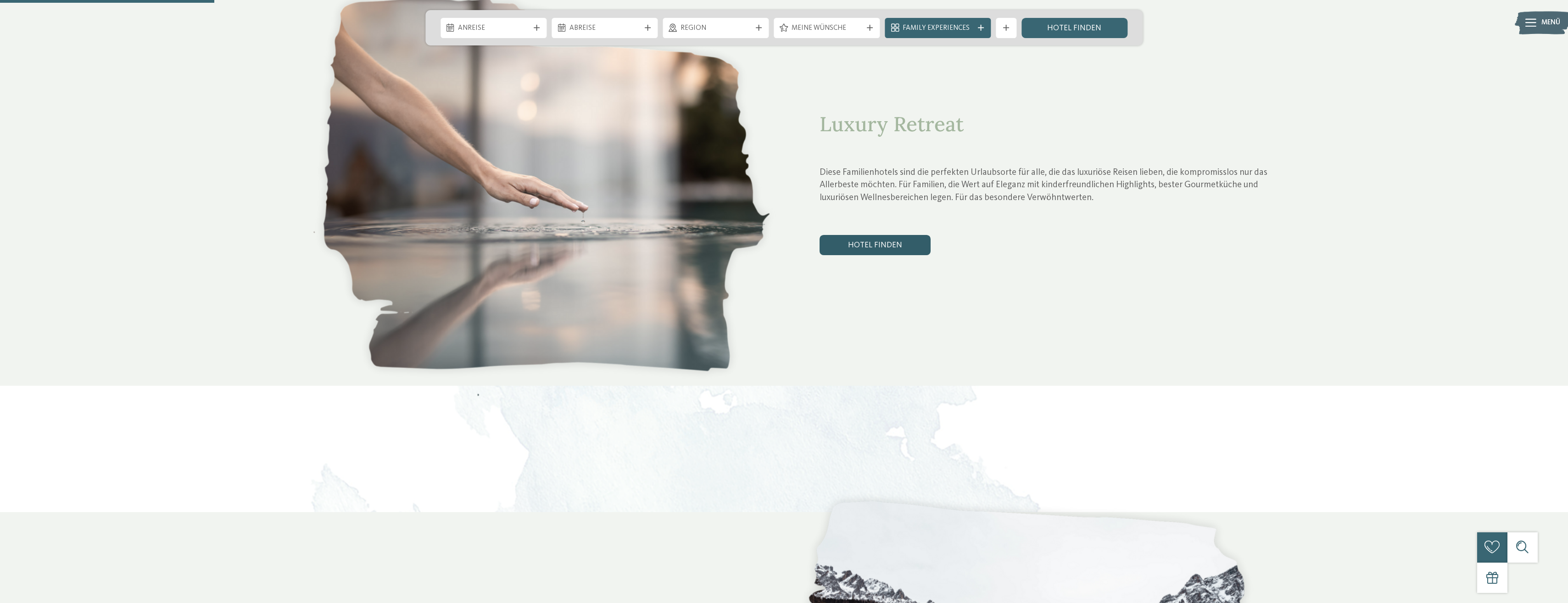
click at [877, 234] on link "Hotel finden" at bounding box center [876, 244] width 111 height 20
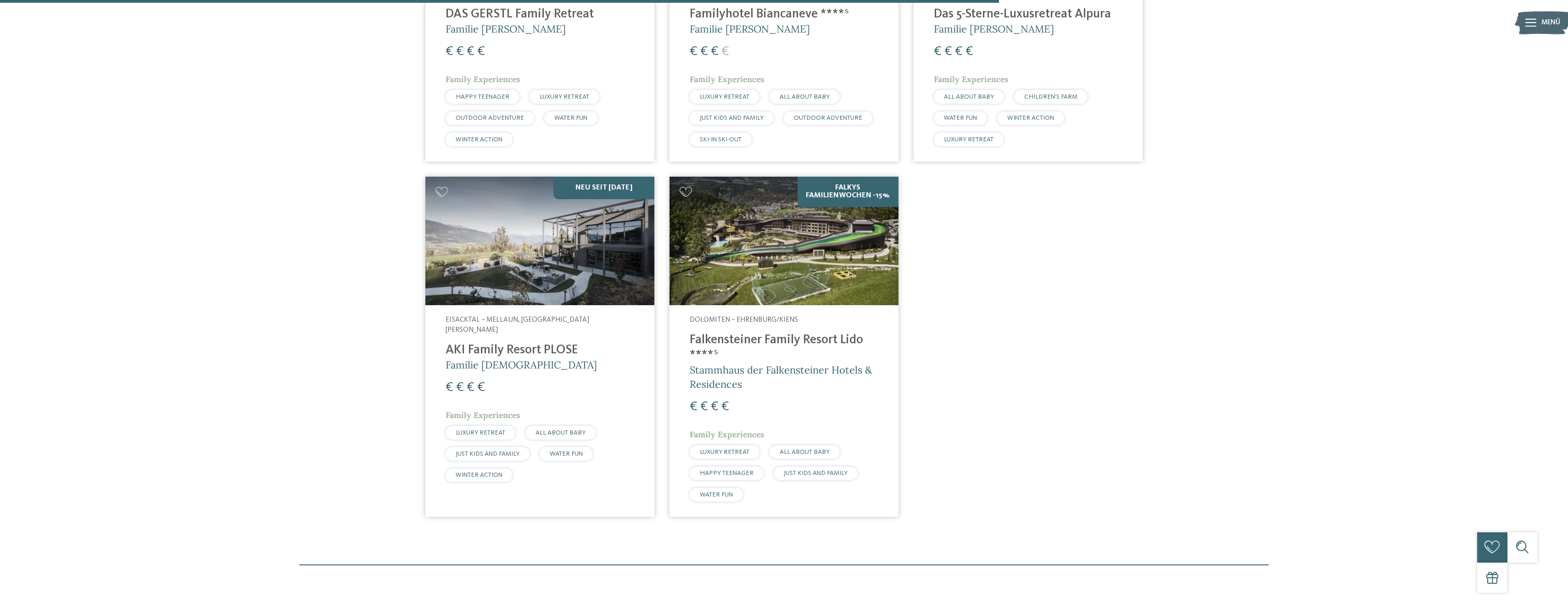
scroll to position [887, 0]
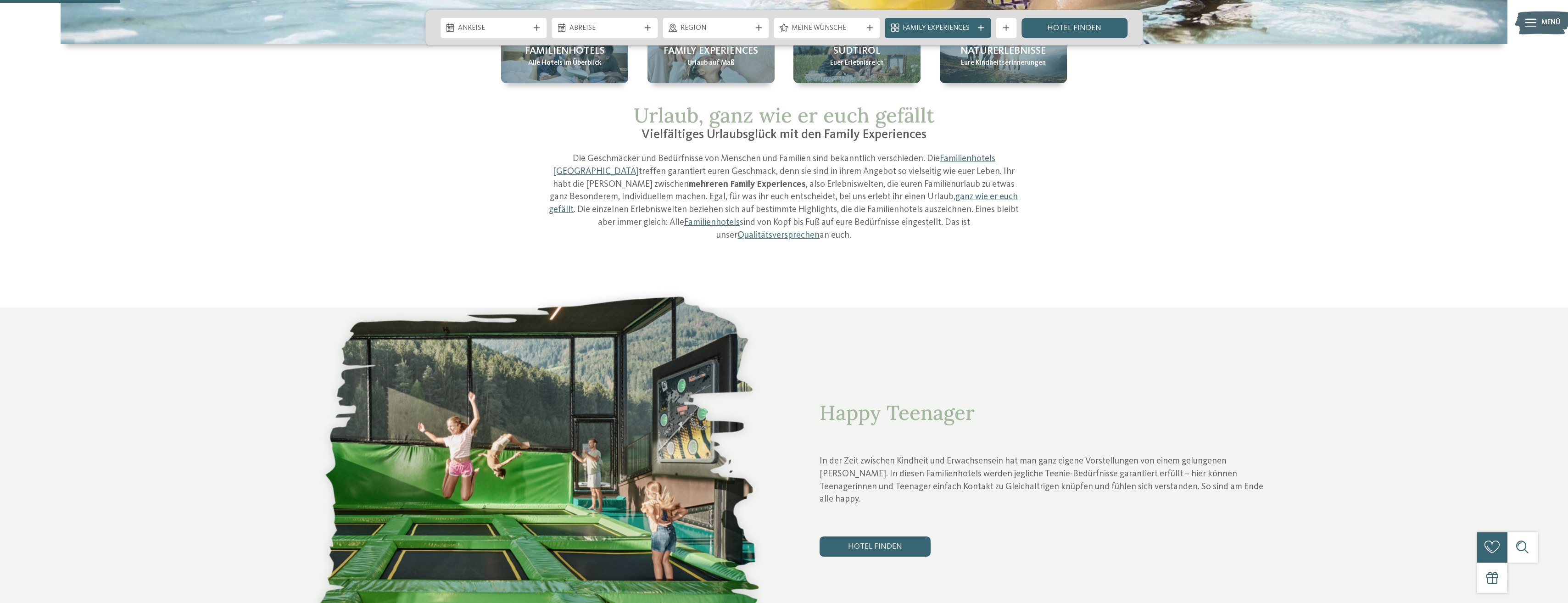
scroll to position [413, 0]
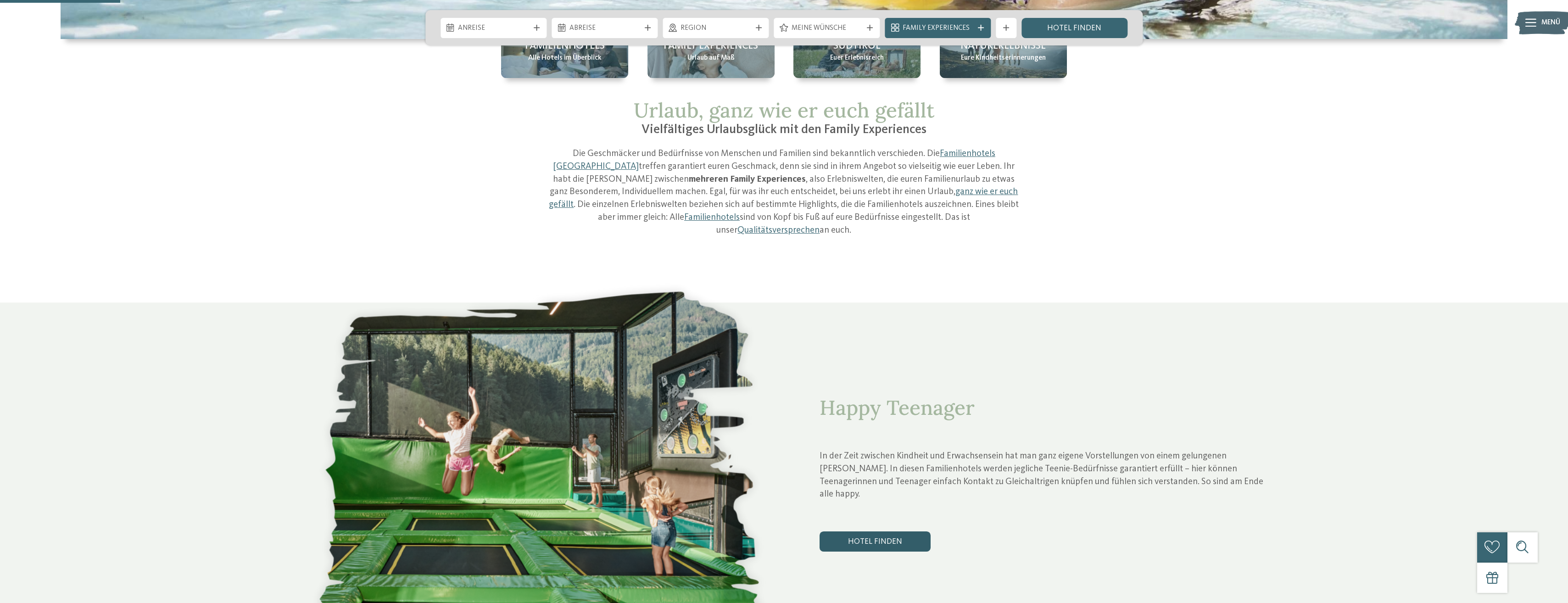
click at [872, 531] on link "Hotel finden" at bounding box center [876, 541] width 111 height 20
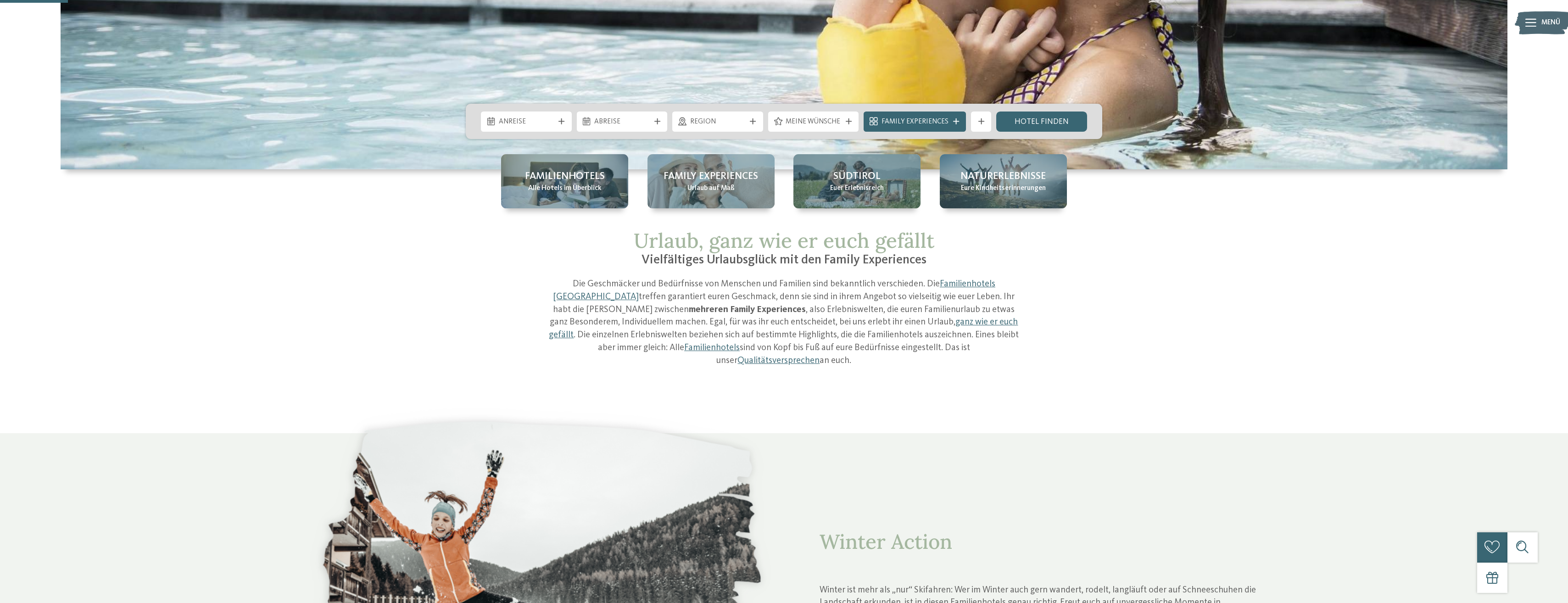
scroll to position [321, 0]
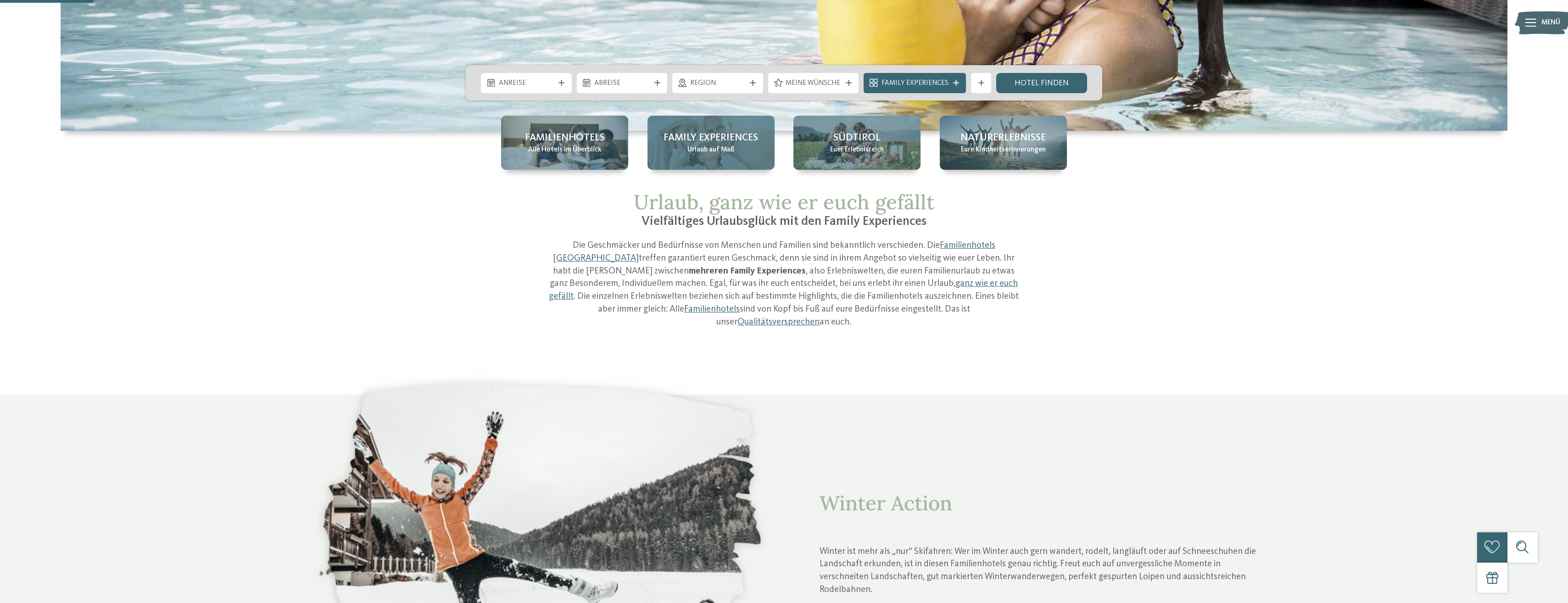
click at [710, 146] on span "Urlaub auf Maß" at bounding box center [711, 150] width 47 height 10
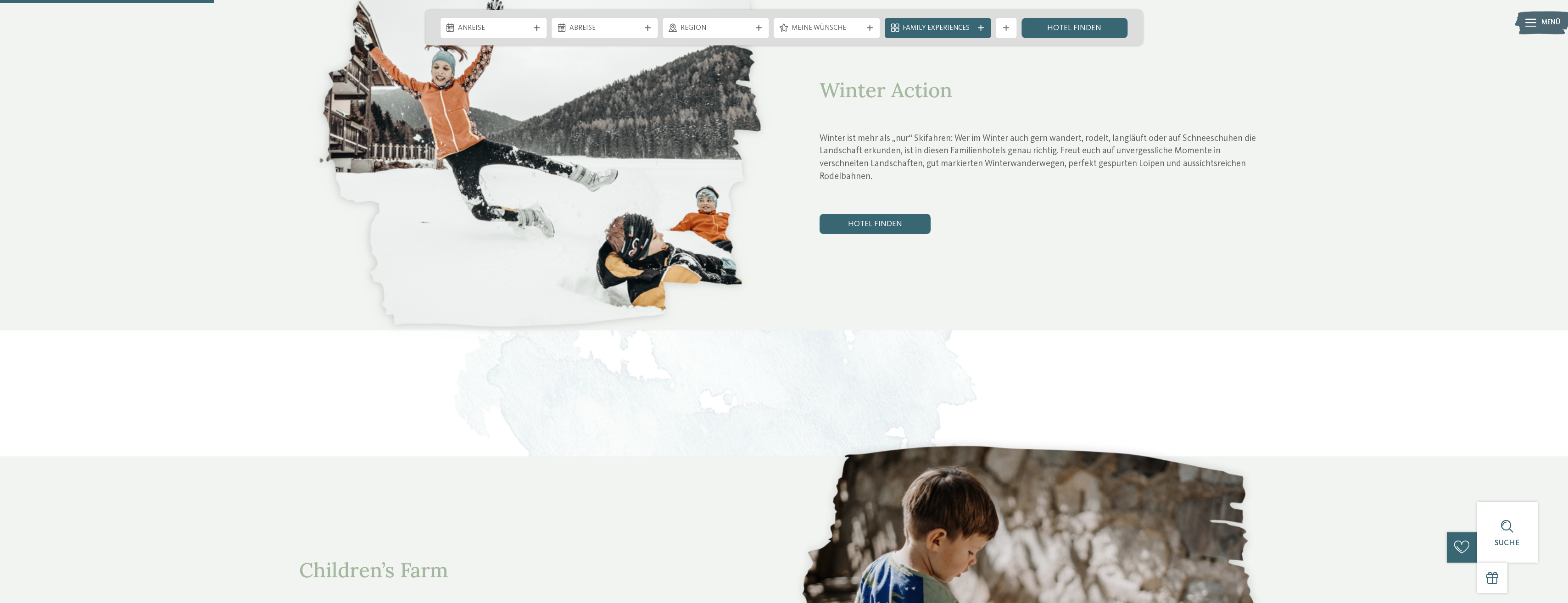
scroll to position [763, 0]
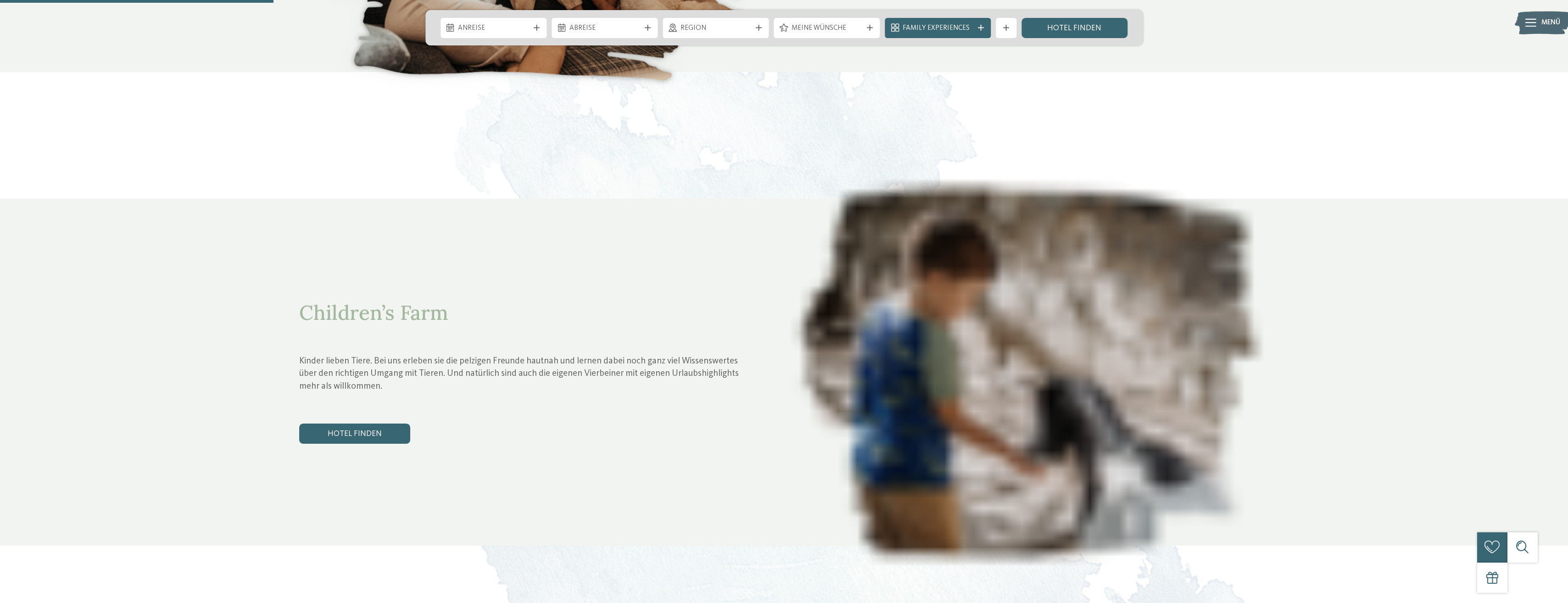
scroll to position [1009, 0]
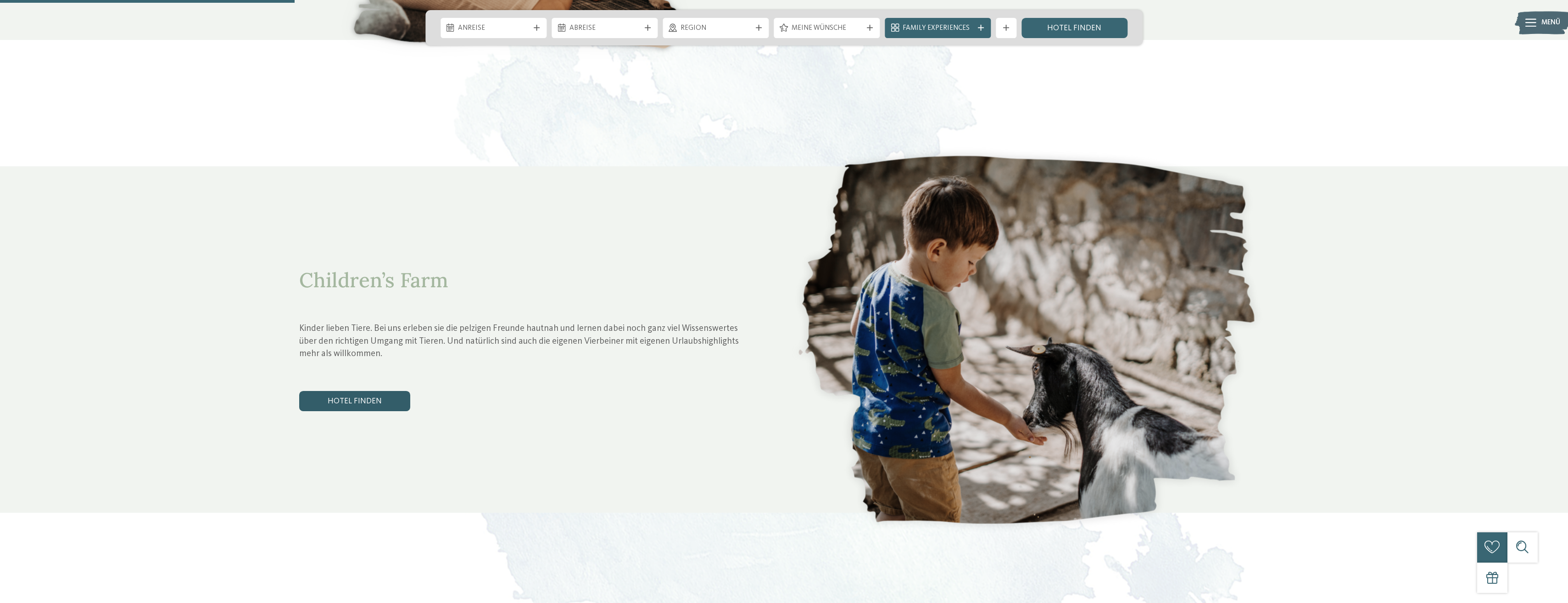
click at [366, 391] on link "Hotel finden" at bounding box center [355, 400] width 111 height 20
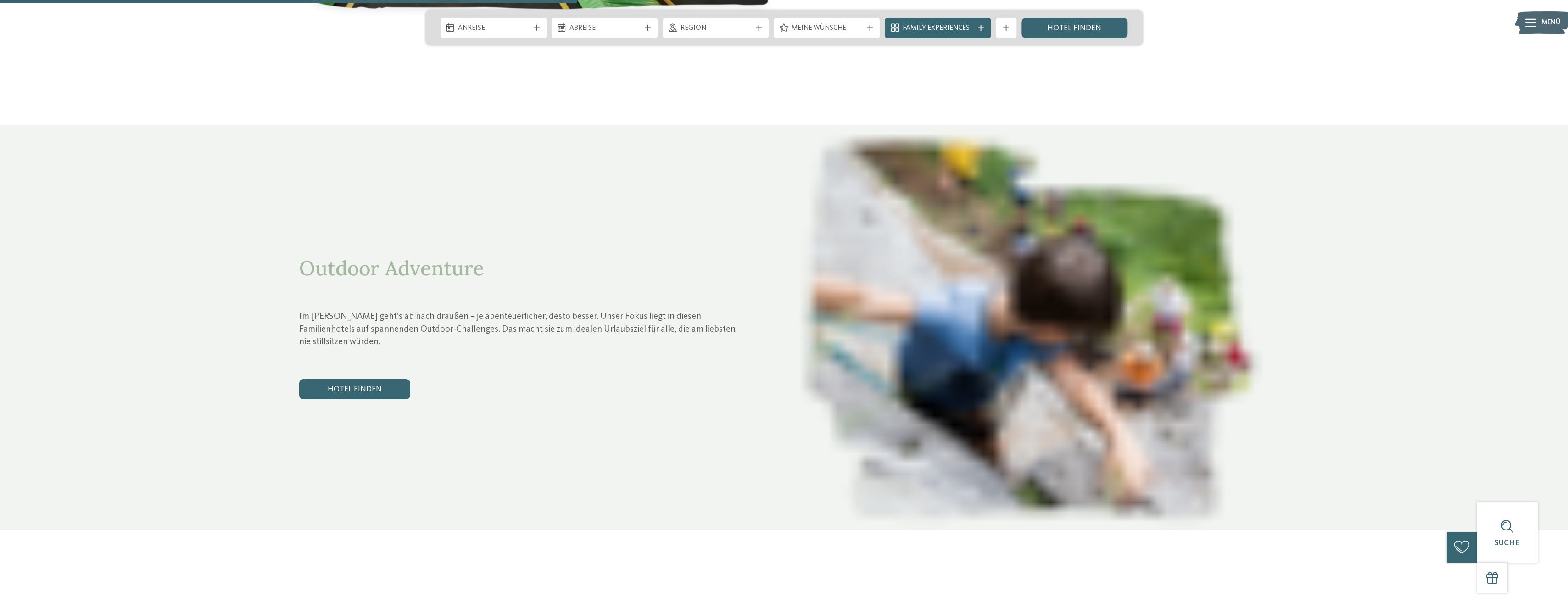
scroll to position [1972, 0]
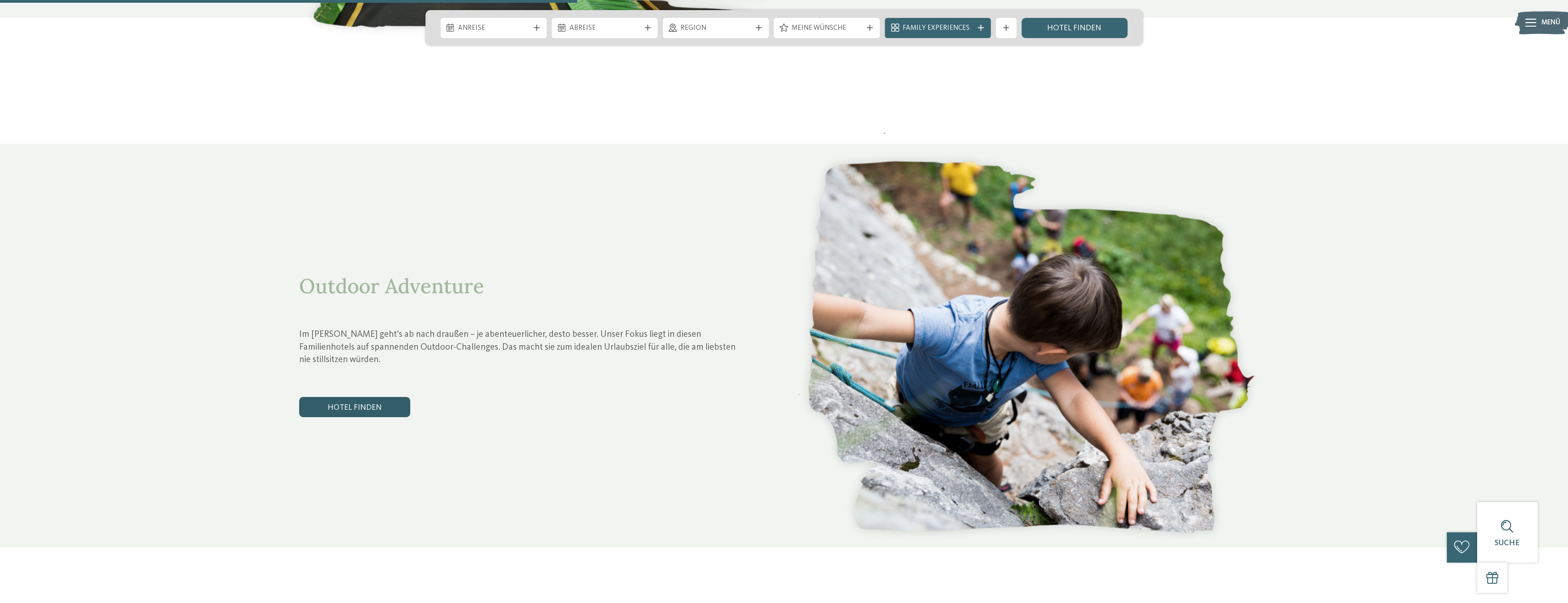
click at [347, 397] on link "Hotel finden" at bounding box center [355, 407] width 111 height 20
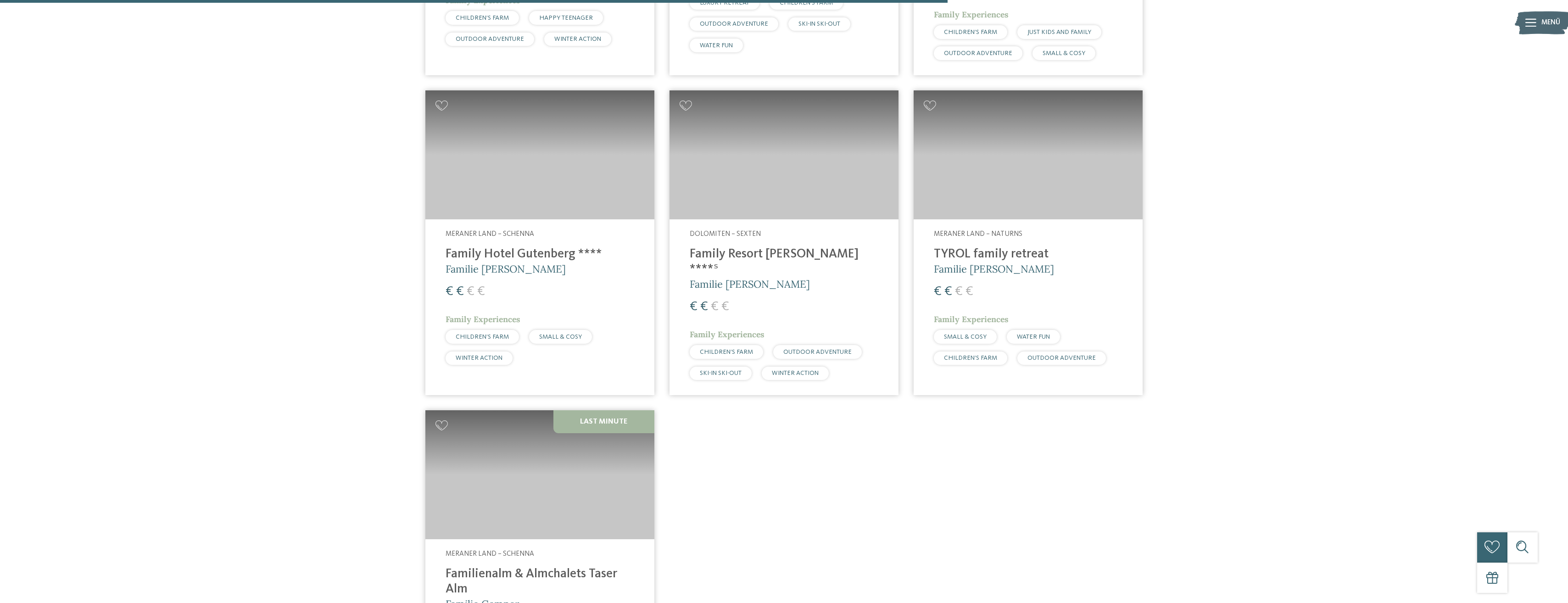
scroll to position [1055, 0]
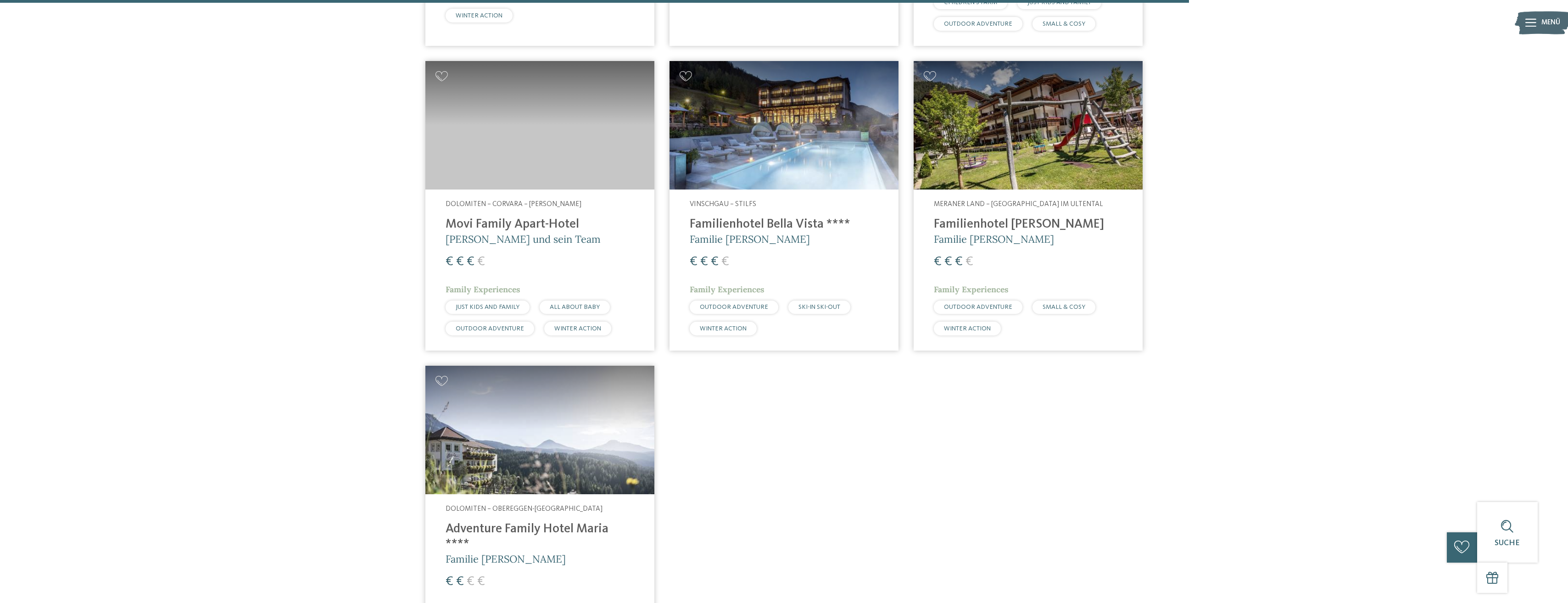
scroll to position [1997, 0]
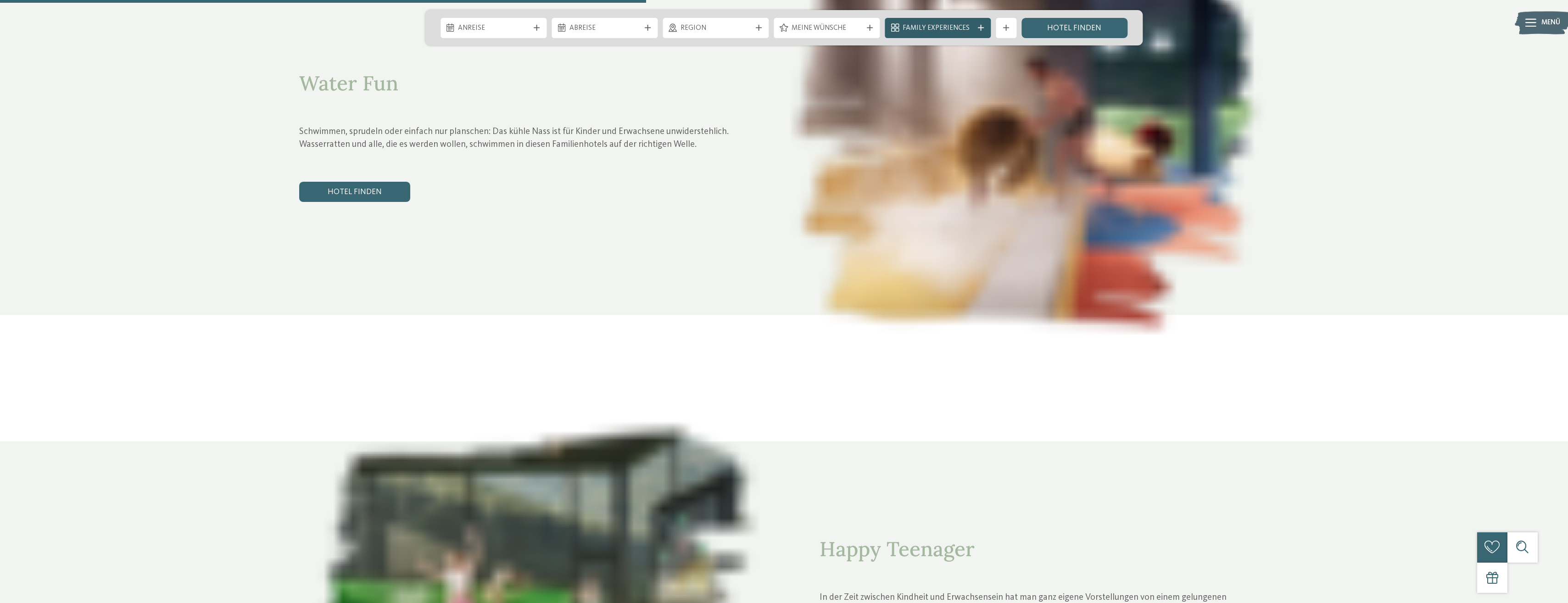
scroll to position [2202, 0]
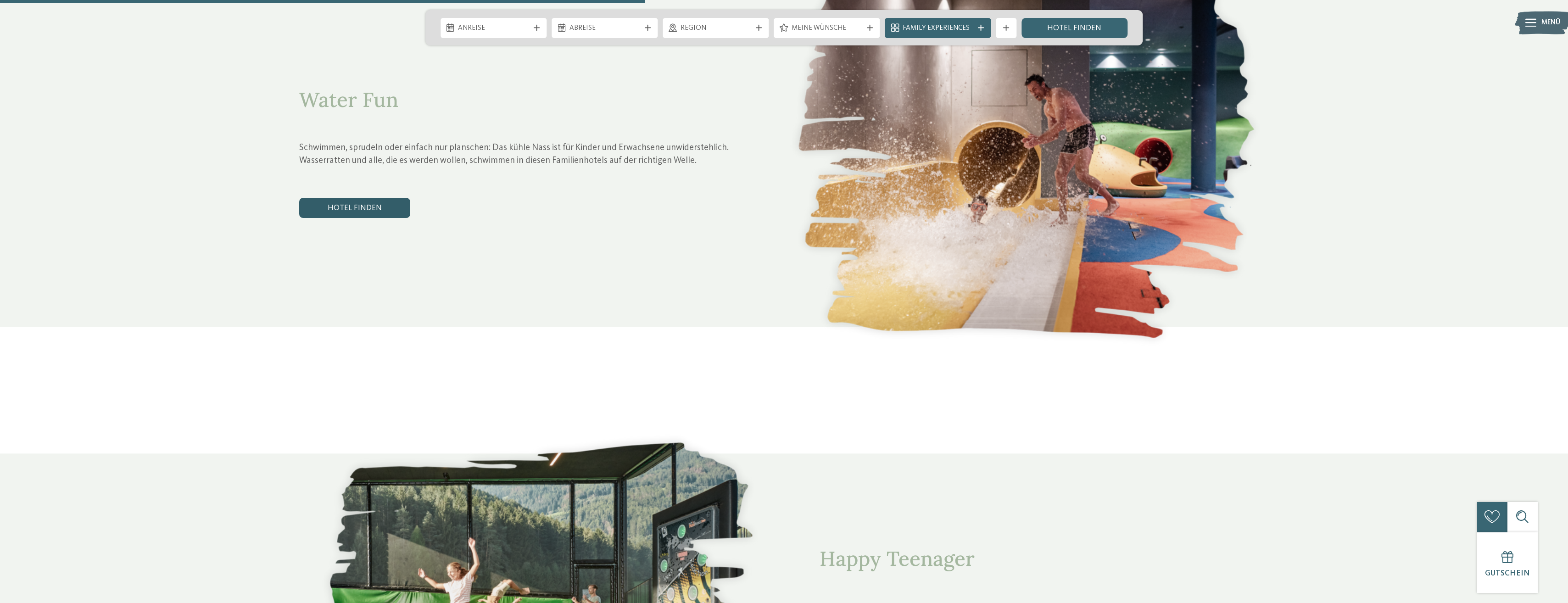
click at [363, 198] on link "Hotel finden" at bounding box center [355, 208] width 111 height 20
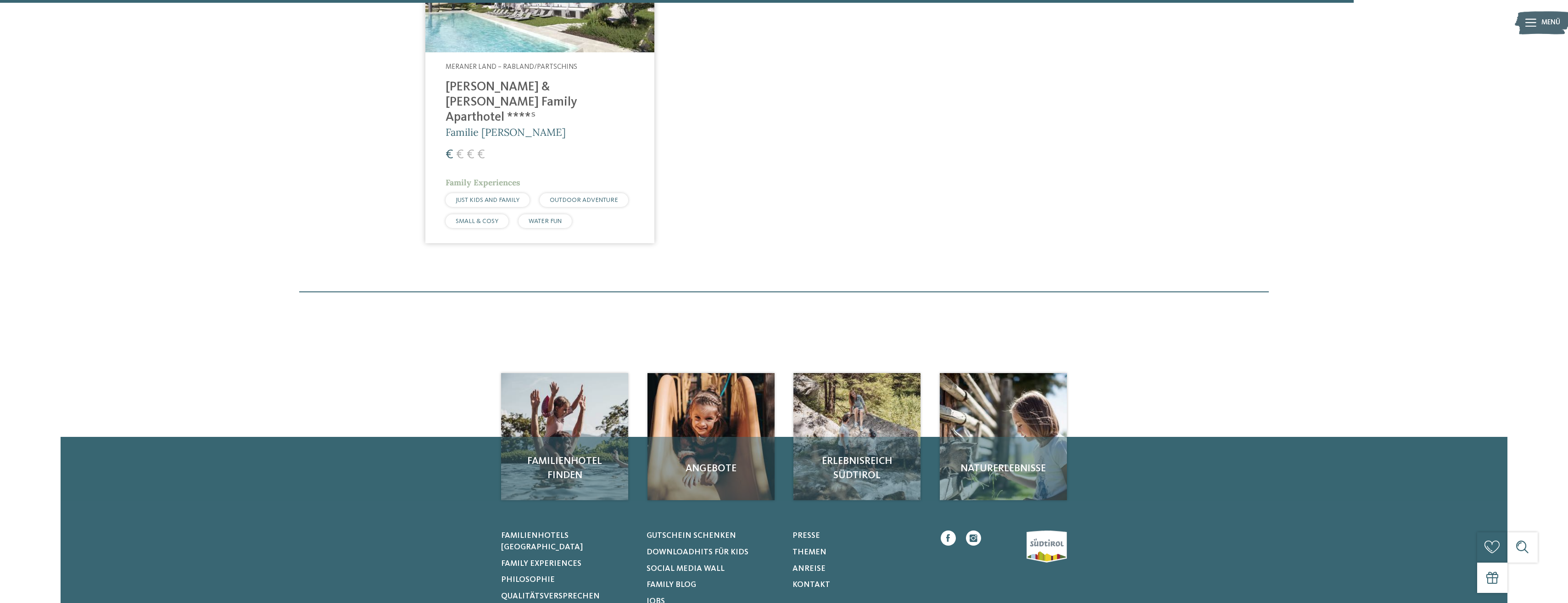
scroll to position [1526, 0]
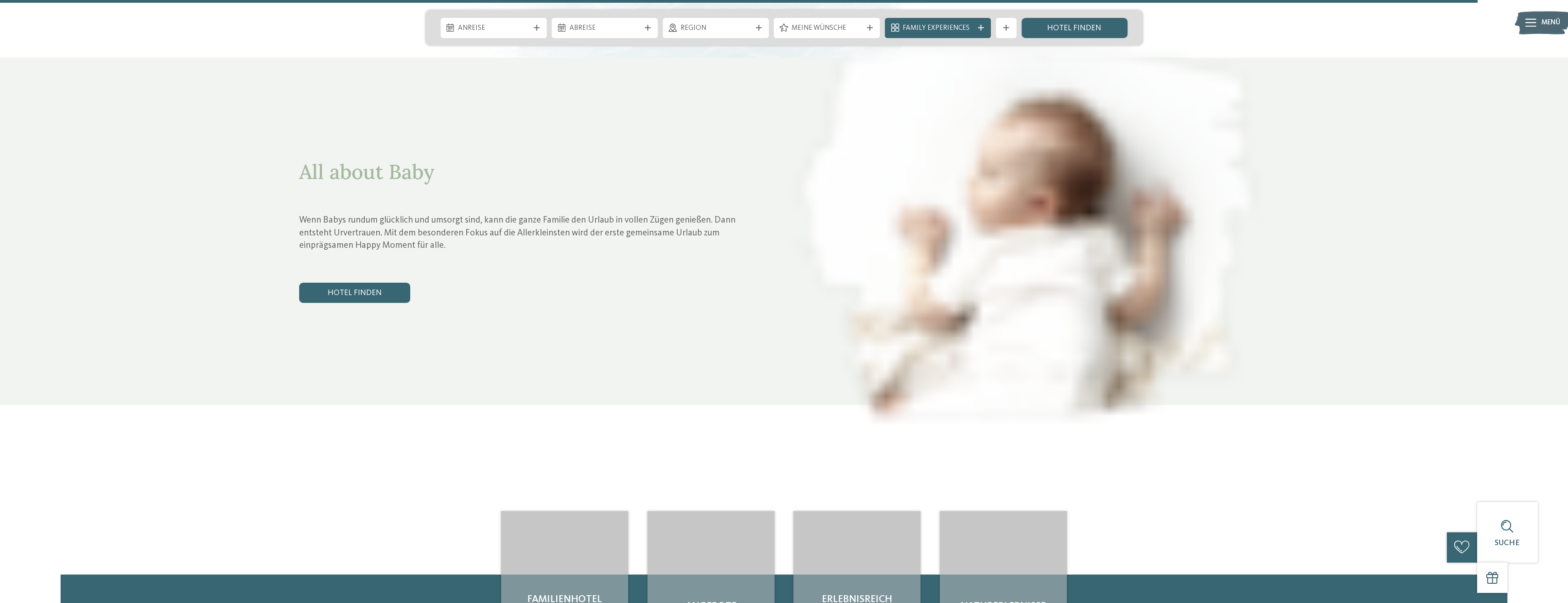
scroll to position [5045, 0]
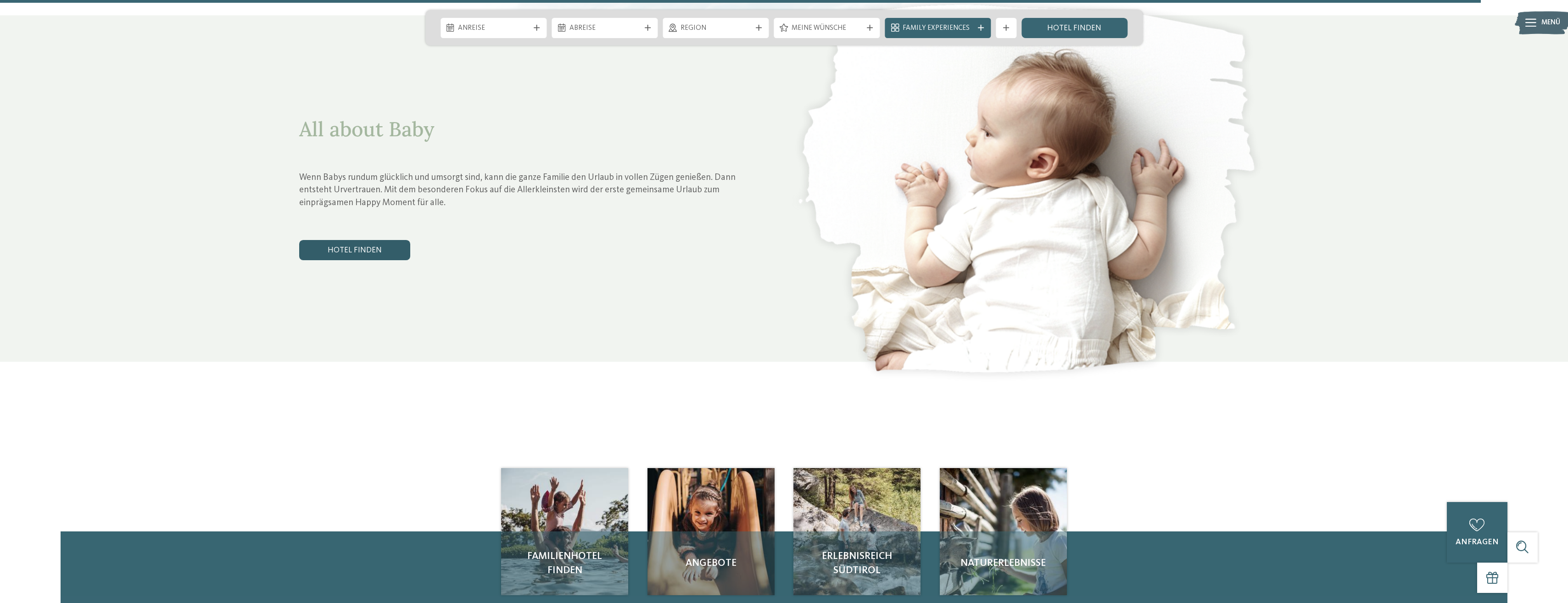
click at [367, 240] on link "Hotel finden" at bounding box center [355, 250] width 111 height 20
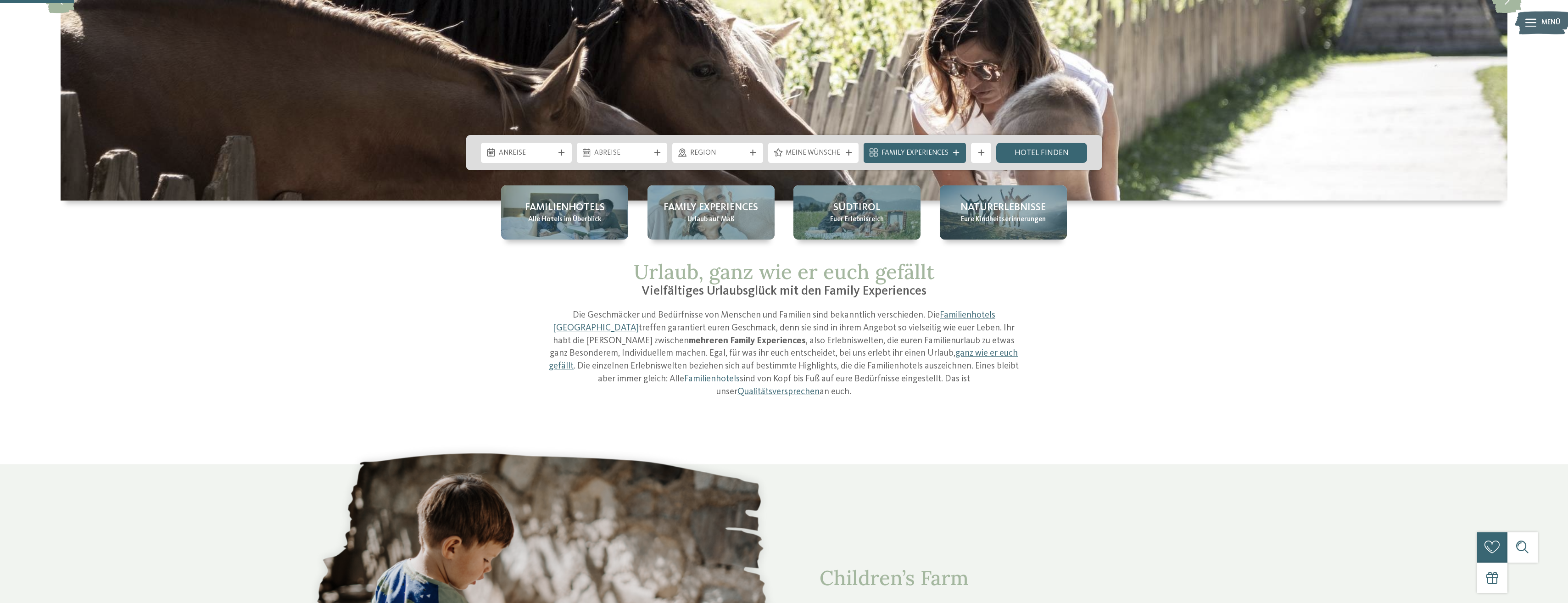
scroll to position [251, 0]
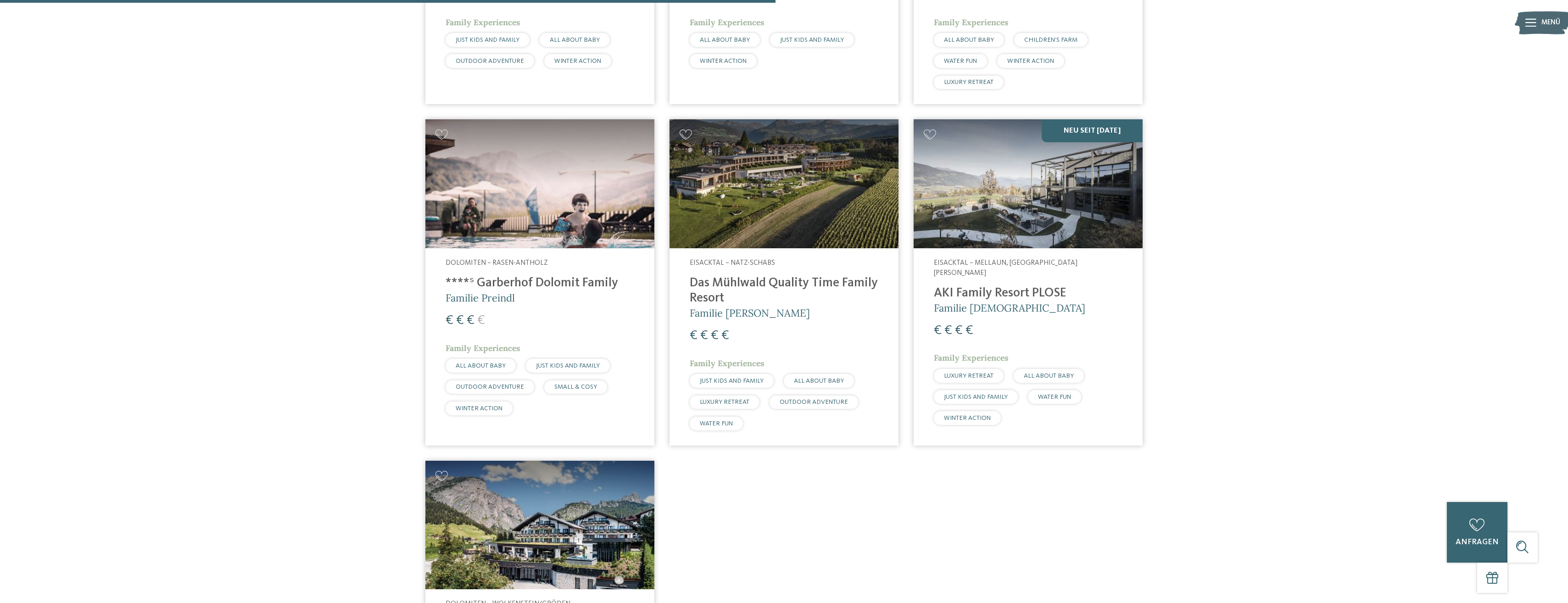
scroll to position [1020, 0]
